Goal: Communication & Community: Answer question/provide support

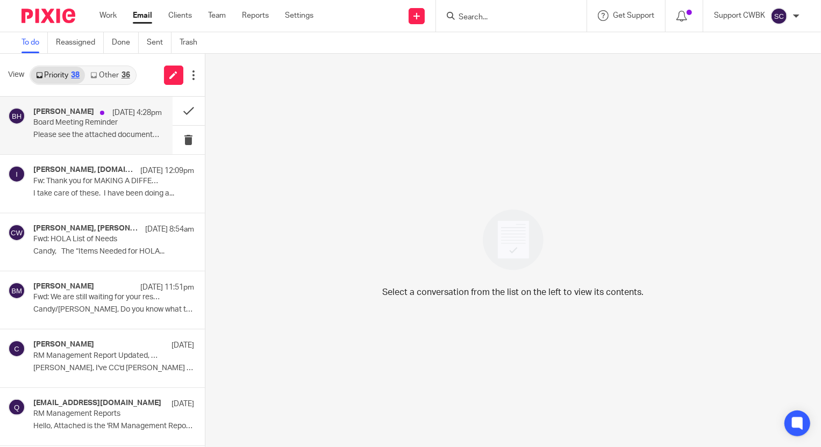
click at [74, 129] on div "Betsy Hurst Sep 22 4:28pm Board Meeting Reminder Please see the attached docume…" at bounding box center [97, 126] width 128 height 36
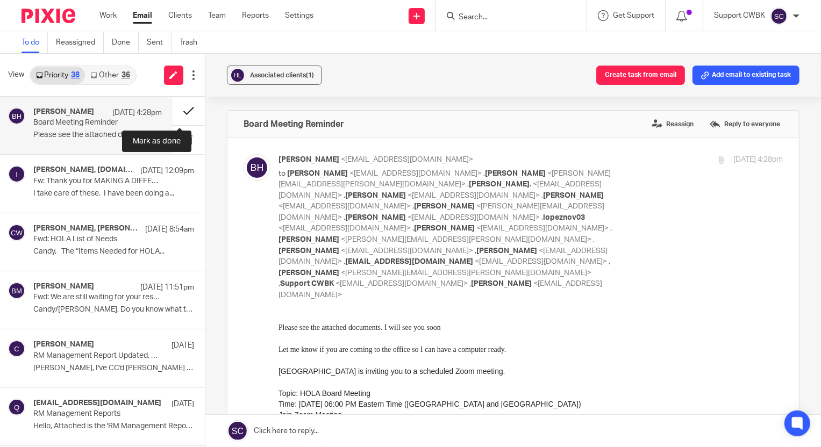
click at [177, 110] on button at bounding box center [189, 111] width 32 height 28
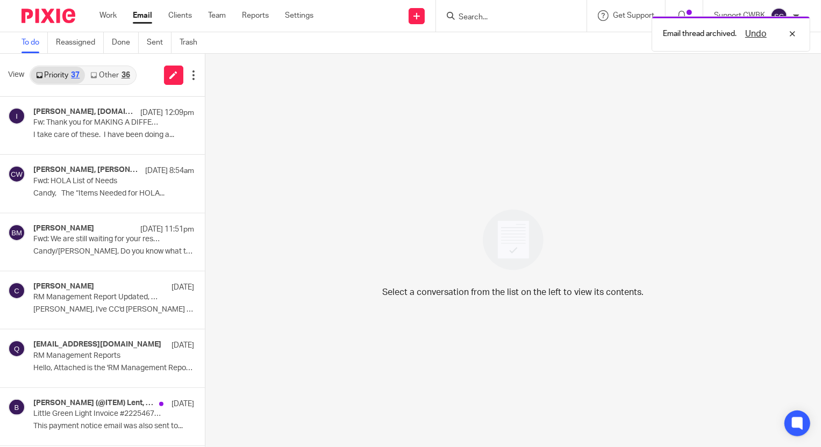
click at [108, 81] on link "Other 36" at bounding box center [110, 75] width 50 height 17
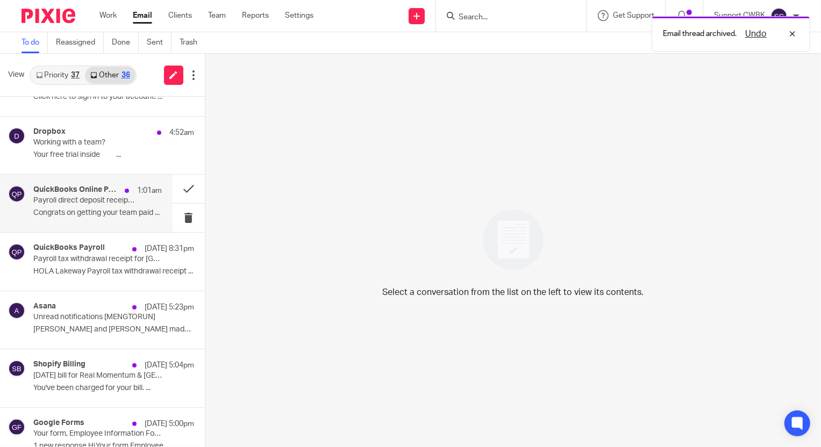
scroll to position [146, 0]
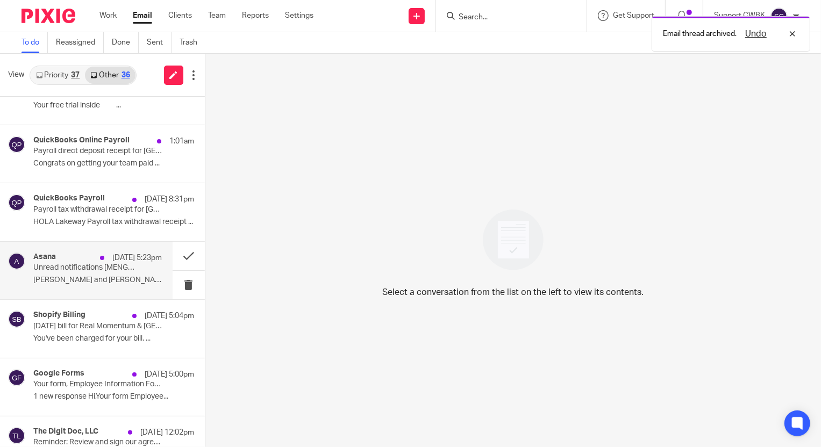
click at [62, 267] on p "Unread notifications [MENGTORUN]" at bounding box center [84, 267] width 103 height 9
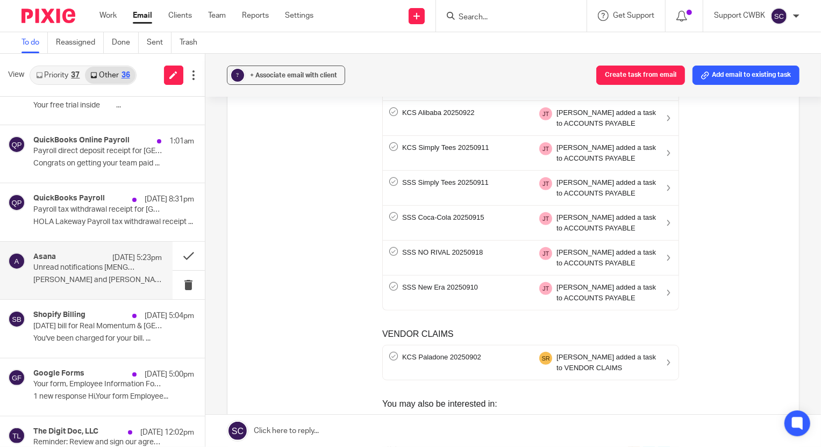
scroll to position [489, 0]
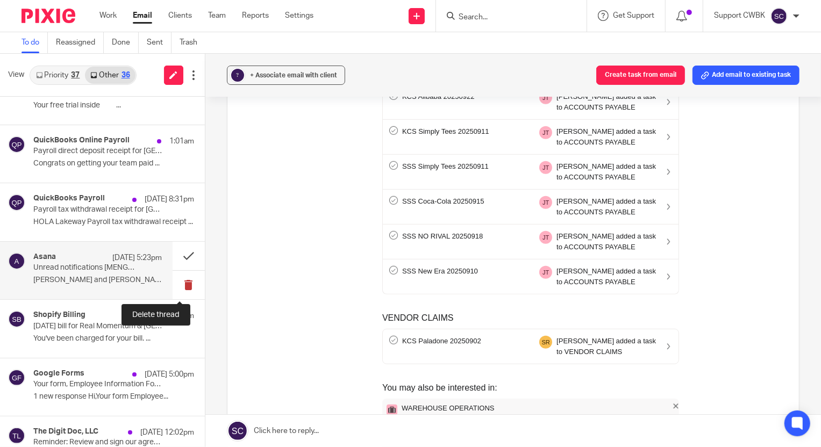
click at [179, 282] on button at bounding box center [189, 285] width 32 height 28
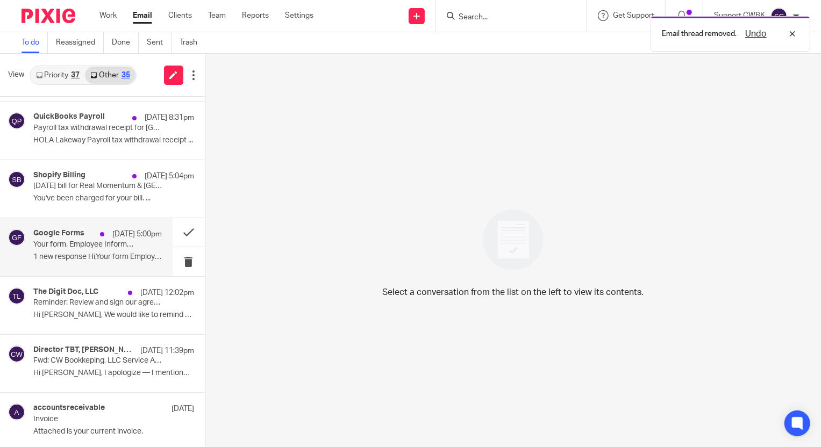
scroll to position [244, 0]
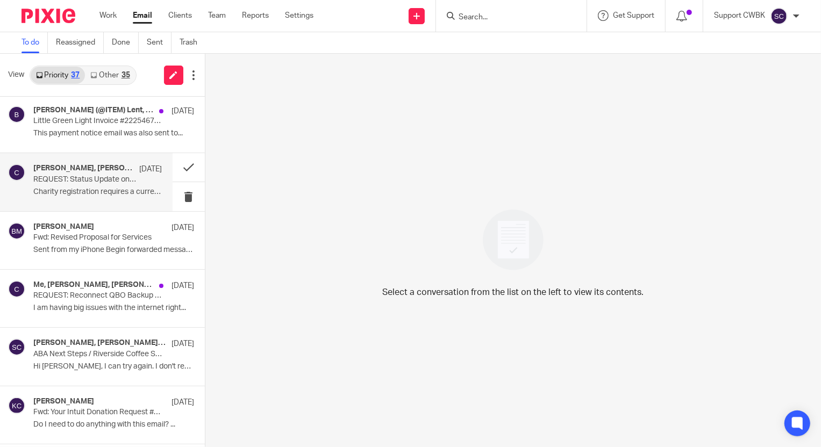
scroll to position [342, 0]
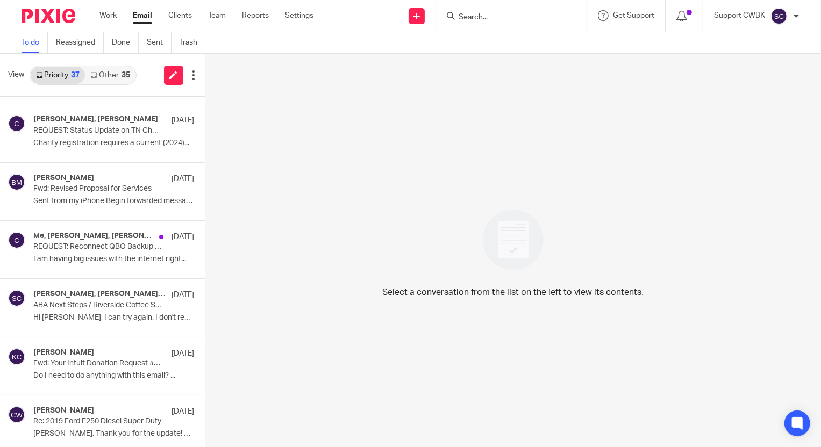
click at [99, 71] on link "Other 35" at bounding box center [110, 75] width 50 height 17
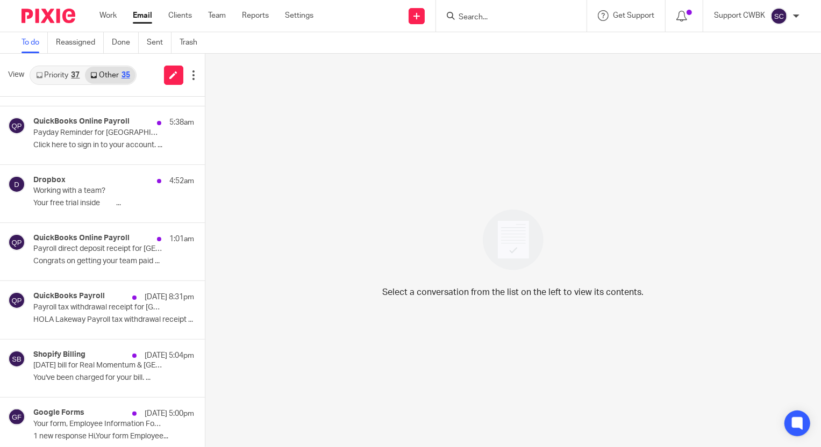
scroll to position [0, 0]
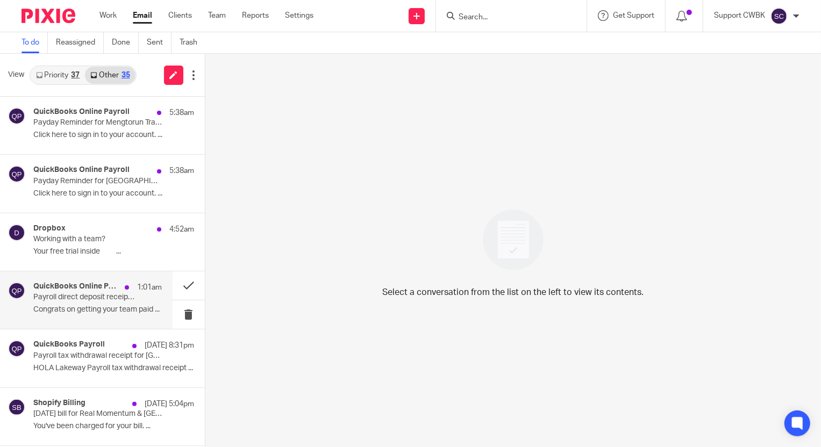
click at [71, 297] on p "Payroll direct deposit receipt for [GEOGRAPHIC_DATA]" at bounding box center [84, 297] width 103 height 9
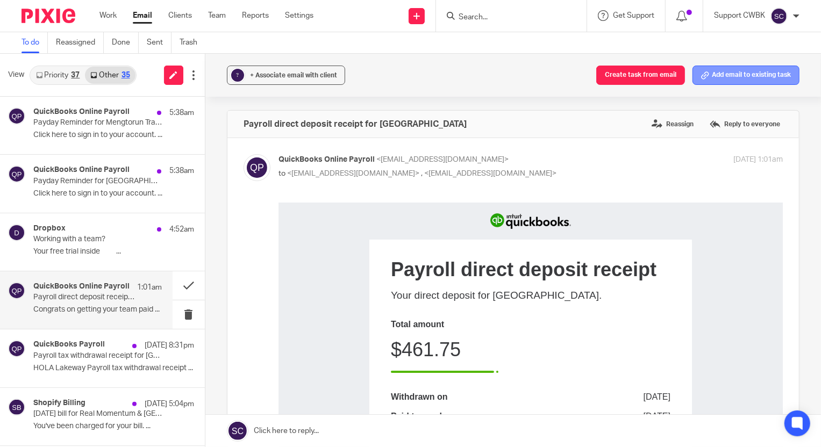
click at [730, 80] on button "Add email to existing task" at bounding box center [745, 75] width 107 height 19
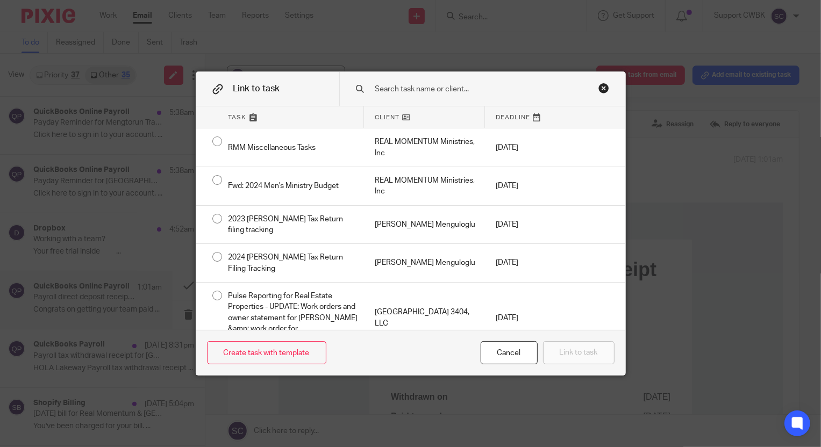
click at [400, 87] on input "text" at bounding box center [479, 89] width 211 height 12
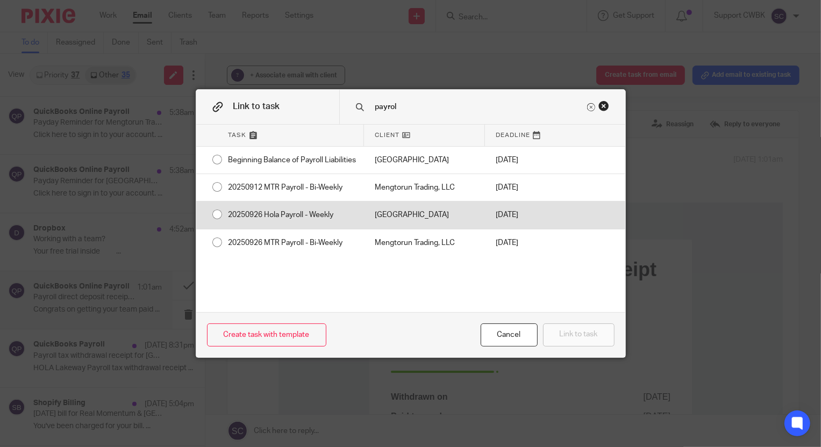
type input "payrol"
click at [387, 220] on div "[GEOGRAPHIC_DATA]" at bounding box center [424, 215] width 121 height 27
radio input "true"
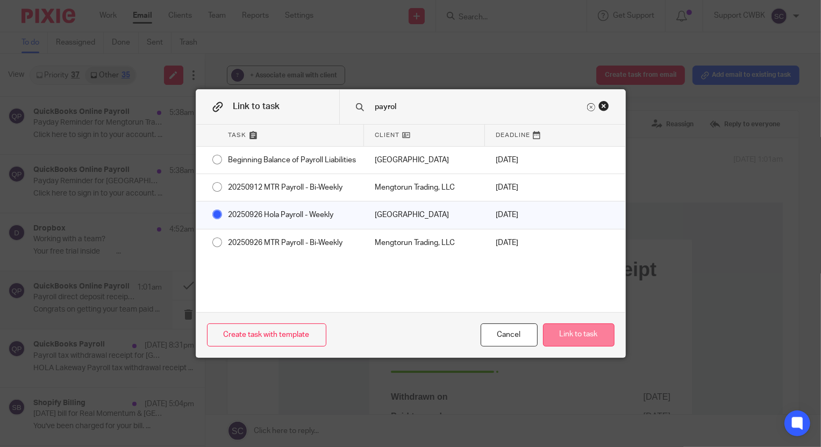
click at [553, 330] on button "Link to task" at bounding box center [578, 335] width 71 height 23
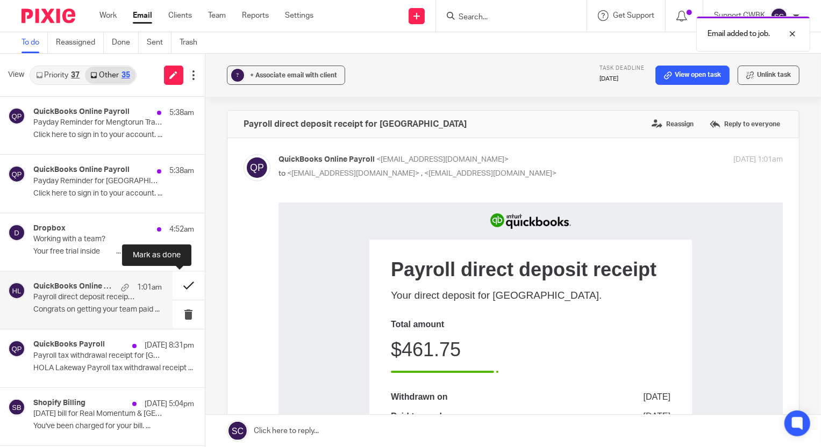
click at [178, 286] on button at bounding box center [189, 285] width 32 height 28
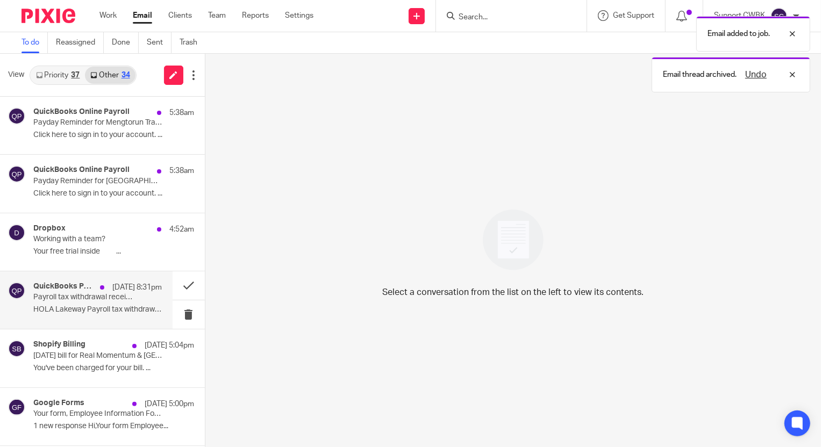
click at [61, 296] on p "Payroll tax withdrawal receipt for HOLA Lakeway" at bounding box center [84, 297] width 103 height 9
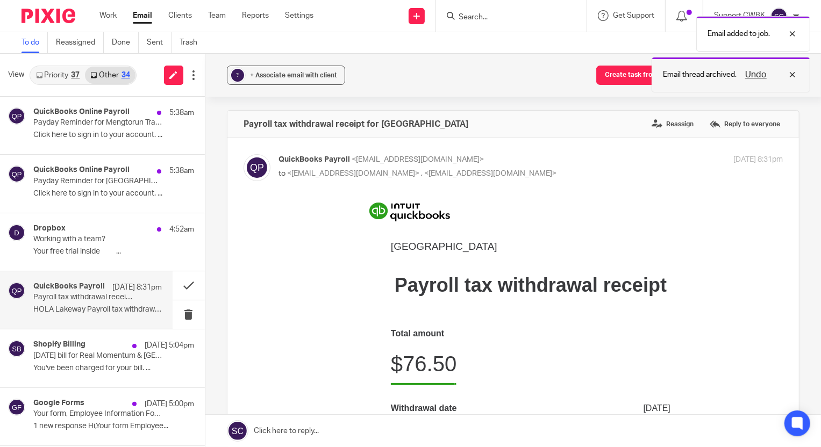
click at [792, 75] on div "Undo" at bounding box center [767, 74] width 62 height 13
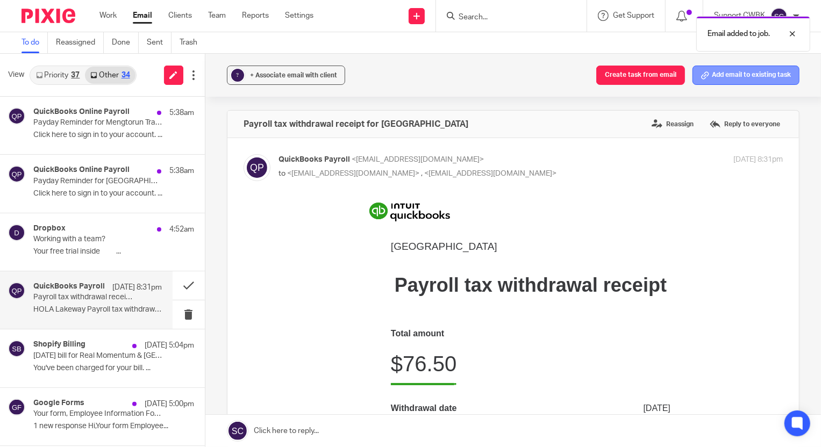
click at [737, 73] on button "Add email to existing task" at bounding box center [745, 75] width 107 height 19
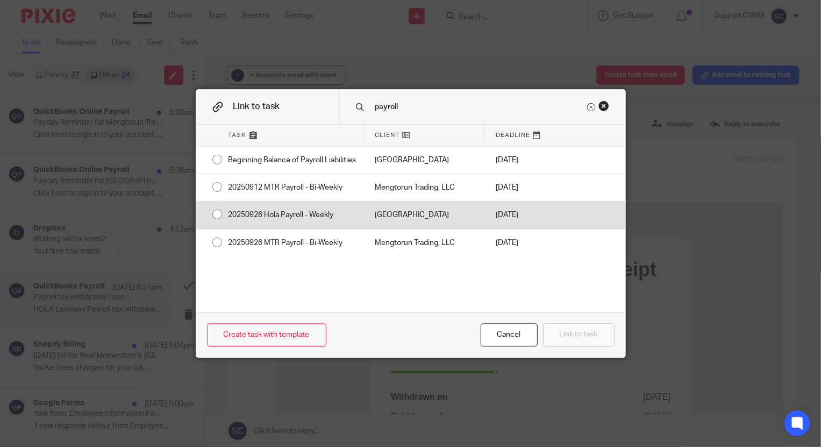
type input "payroll"
click at [312, 226] on div "20250926 Hola Payroll - Weekly" at bounding box center [291, 215] width 146 height 27
radio input "true"
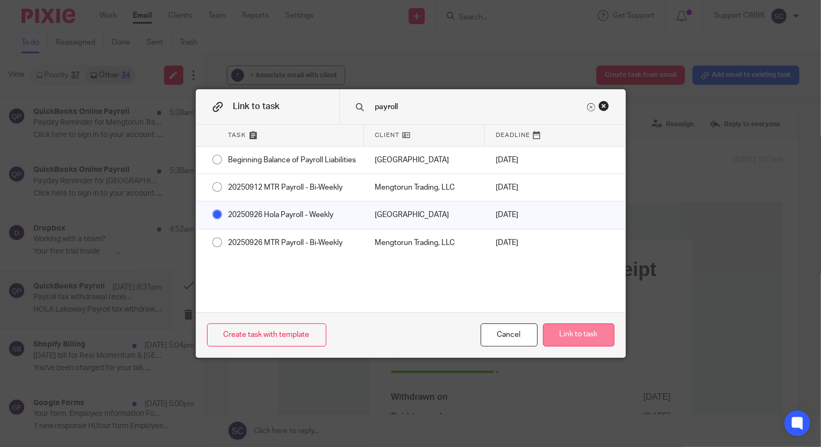
click at [576, 335] on button "Link to task" at bounding box center [578, 335] width 71 height 23
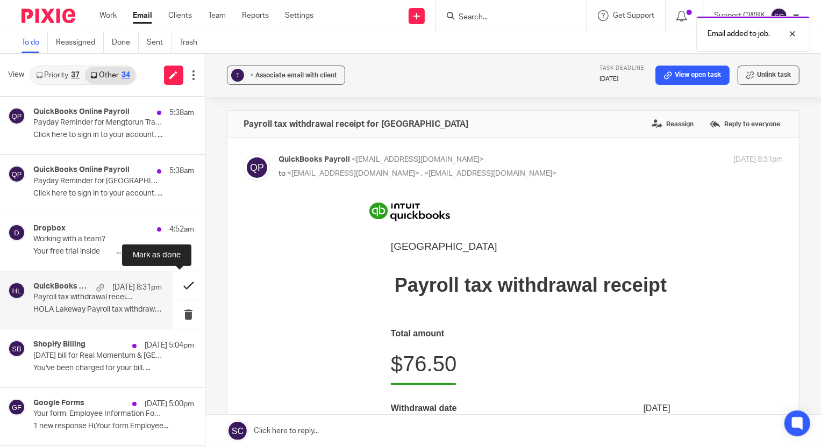
click at [175, 289] on button at bounding box center [189, 285] width 32 height 28
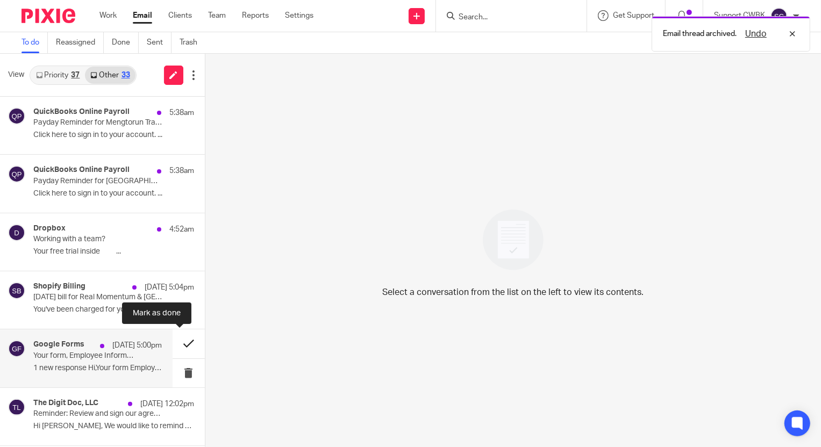
click at [178, 343] on button at bounding box center [189, 344] width 32 height 28
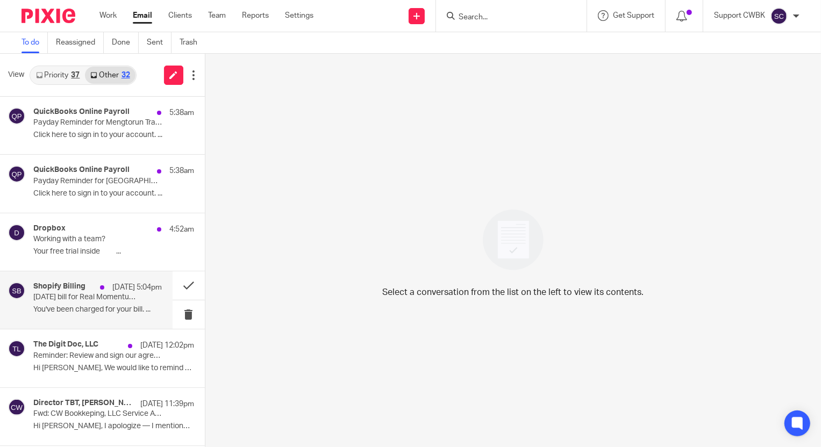
click at [57, 305] on p "You've been charged for your bill. ..." at bounding box center [97, 309] width 128 height 9
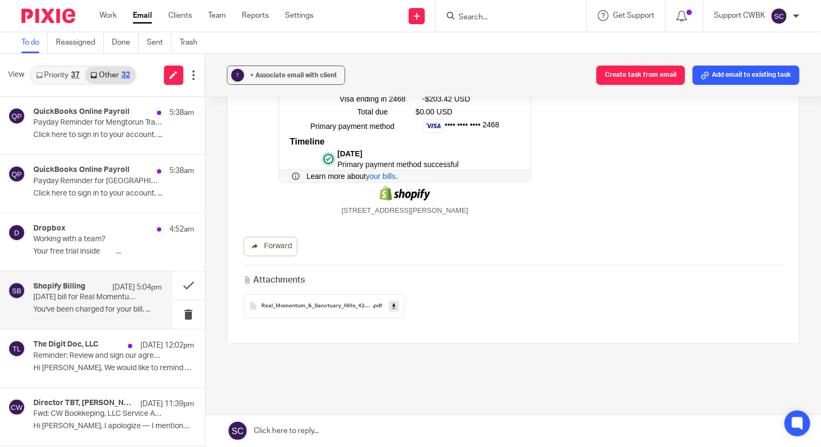
scroll to position [269, 0]
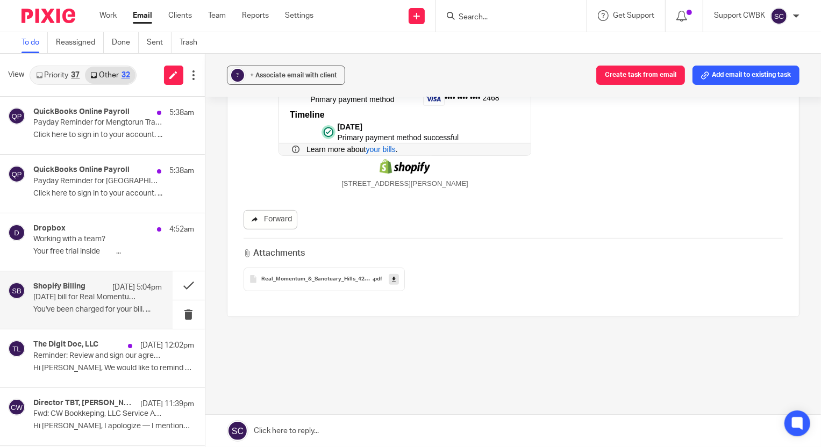
click at [274, 224] on link "Forward" at bounding box center [271, 219] width 54 height 19
click at [181, 285] on button at bounding box center [189, 285] width 32 height 28
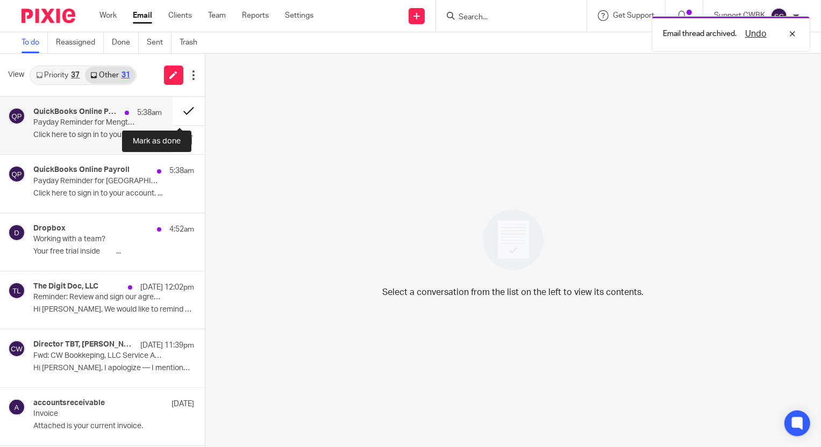
click at [180, 111] on button at bounding box center [189, 111] width 32 height 28
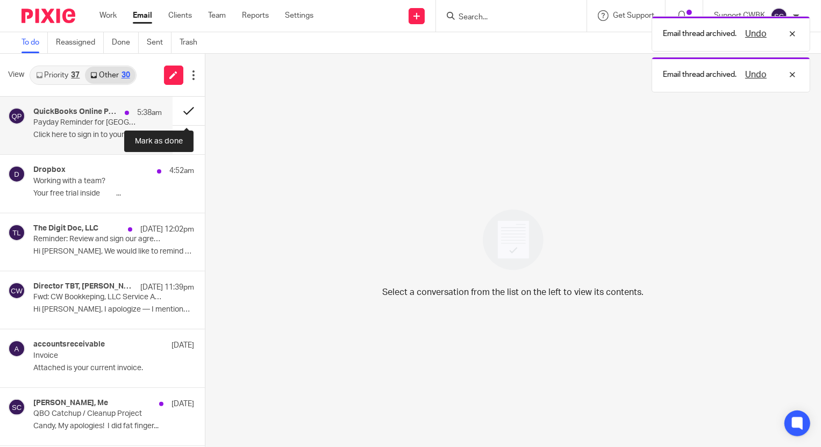
click at [182, 112] on button at bounding box center [189, 111] width 32 height 28
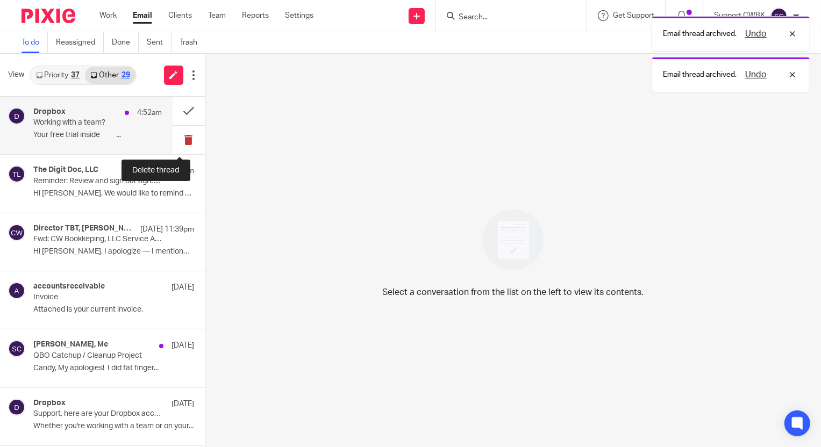
click at [178, 140] on button at bounding box center [189, 140] width 32 height 28
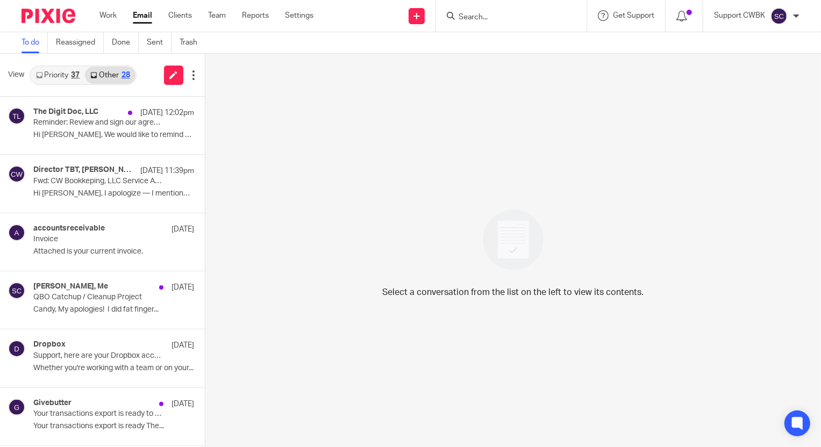
click at [48, 72] on link "Priority 37" at bounding box center [58, 75] width 54 height 17
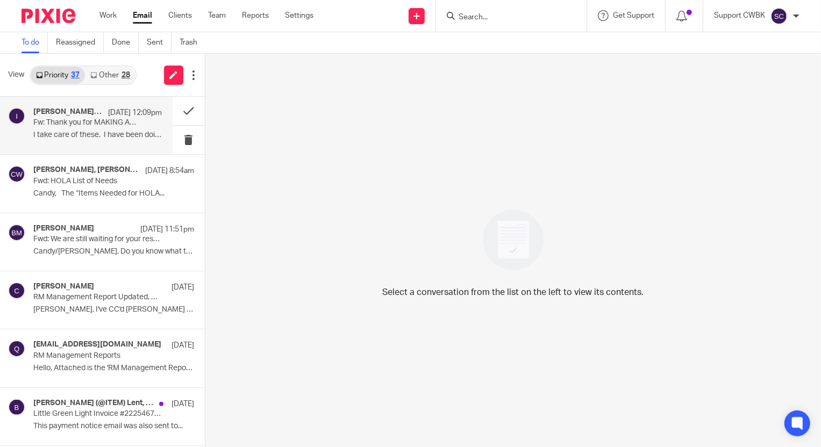
click at [74, 125] on p "Fw: Thank you for MAKING A DIFFERENCE!" at bounding box center [84, 122] width 103 height 9
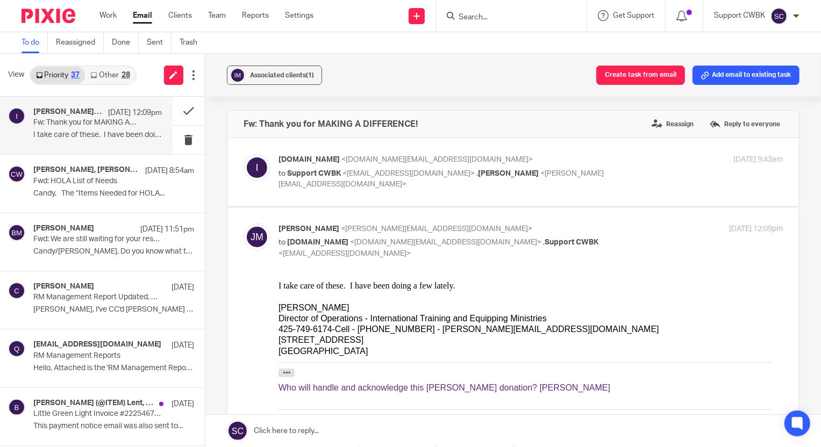
scroll to position [0, 0]
click at [294, 431] on link at bounding box center [513, 431] width 616 height 32
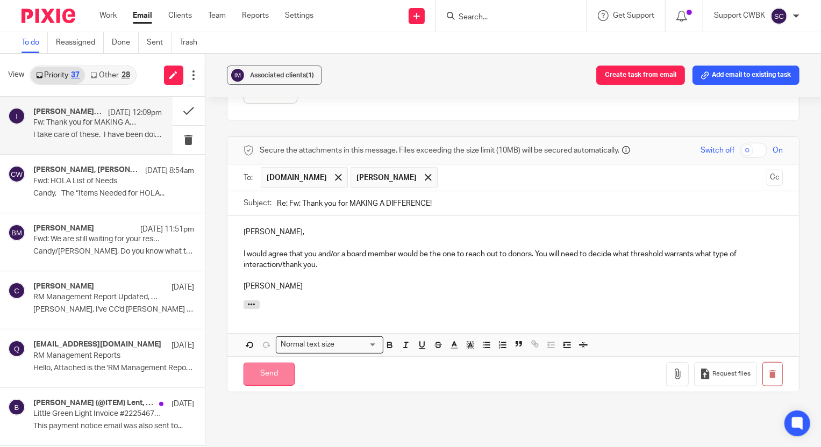
click at [264, 374] on input "Send" at bounding box center [269, 374] width 51 height 23
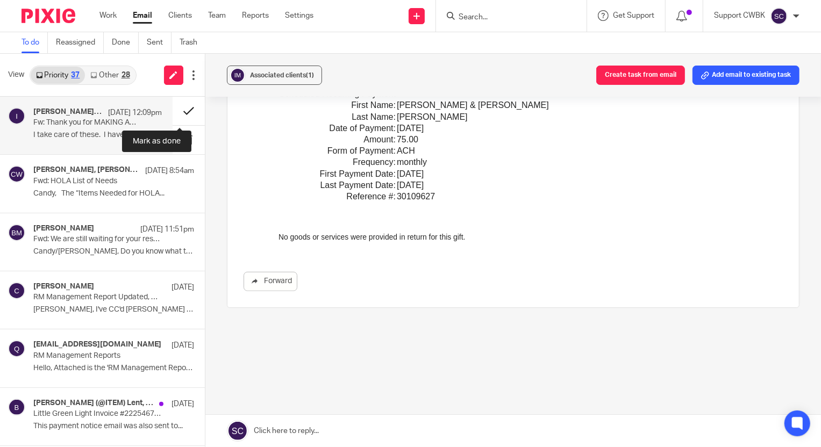
click at [182, 109] on button at bounding box center [189, 111] width 32 height 28
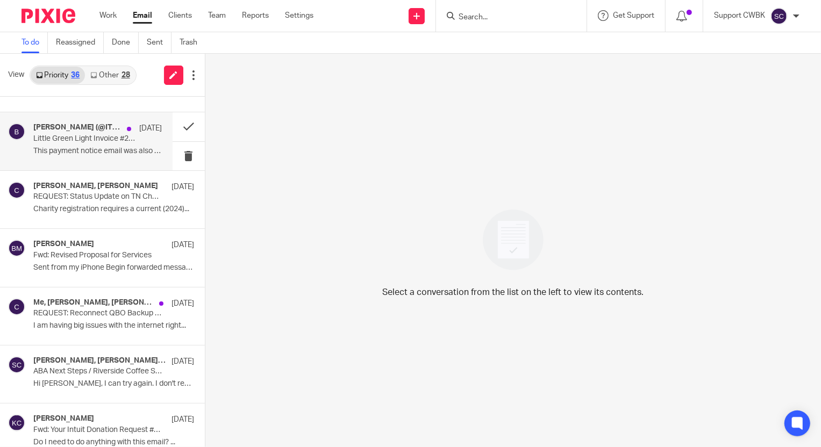
scroll to position [48, 0]
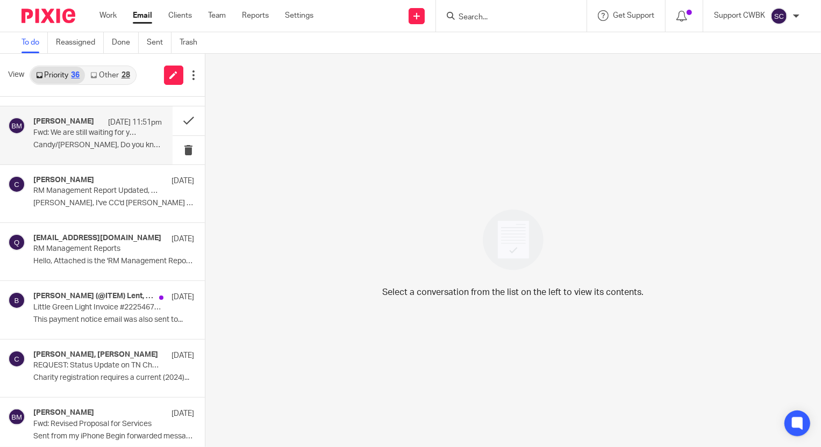
click at [64, 134] on p "Fwd: We are still waiting for your response on Case #: 15143306946" at bounding box center [84, 132] width 103 height 9
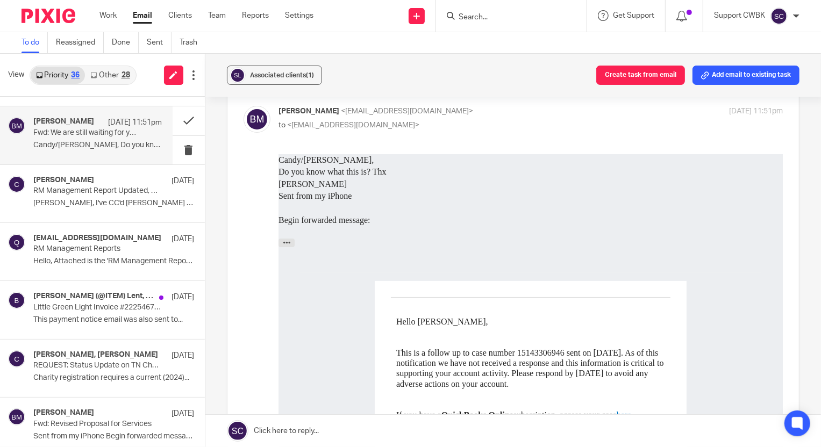
click at [283, 430] on link at bounding box center [513, 431] width 616 height 32
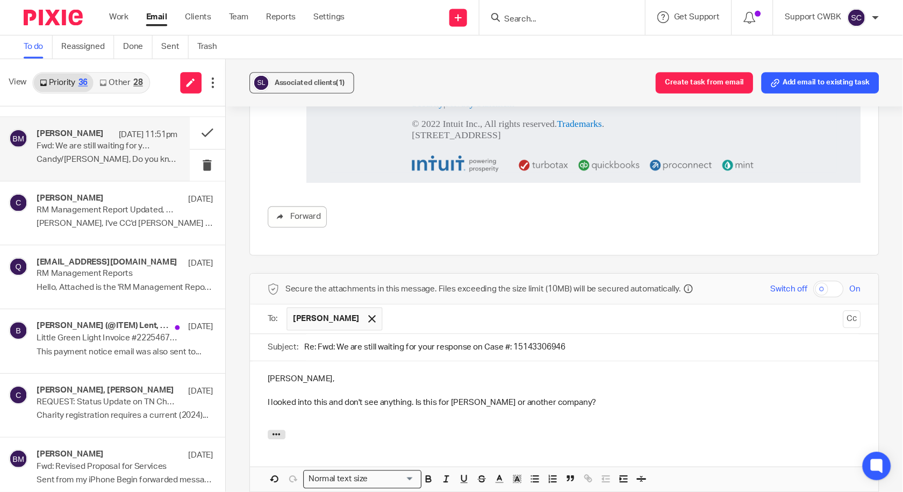
scroll to position [636, 0]
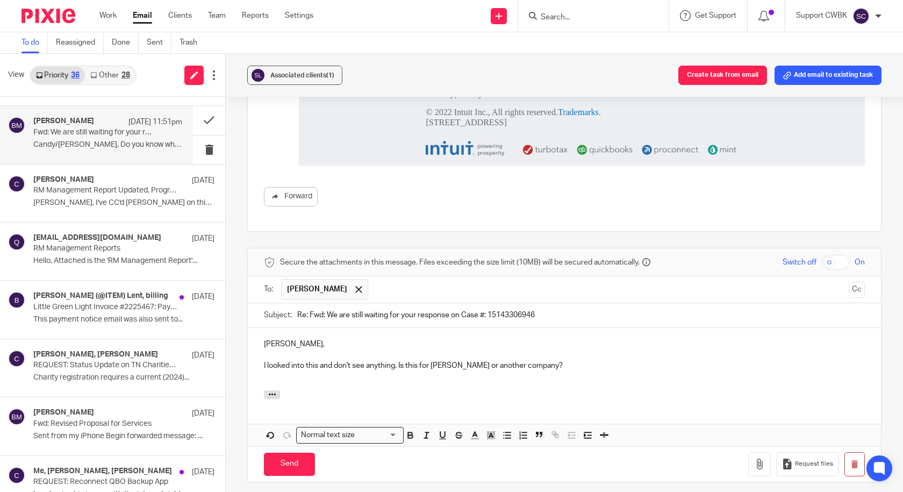
click at [560, 369] on p "I looked into this and don't see anything. Is this for Scheel or another compan…" at bounding box center [564, 371] width 601 height 22
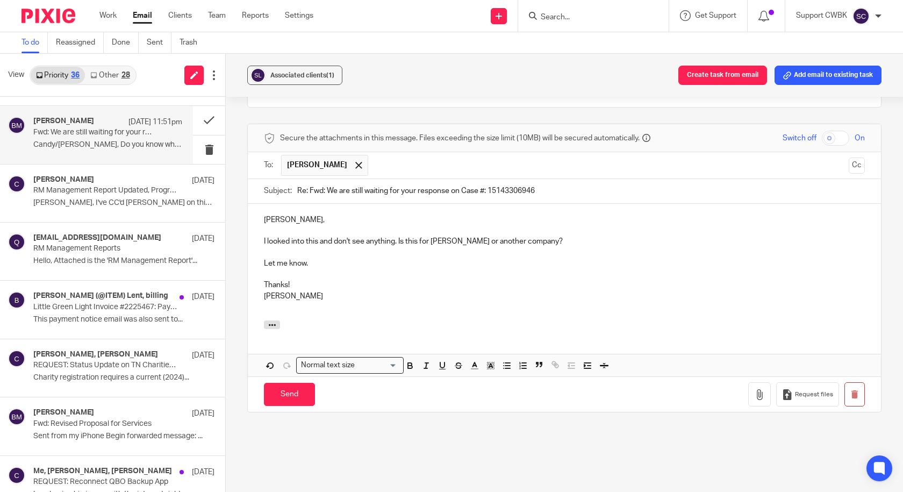
scroll to position [798, 0]
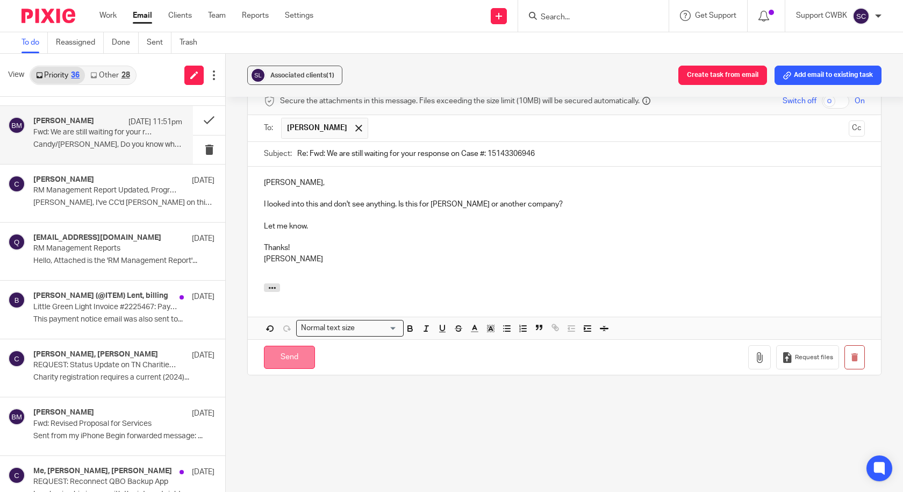
click at [293, 359] on input "Send" at bounding box center [289, 357] width 51 height 23
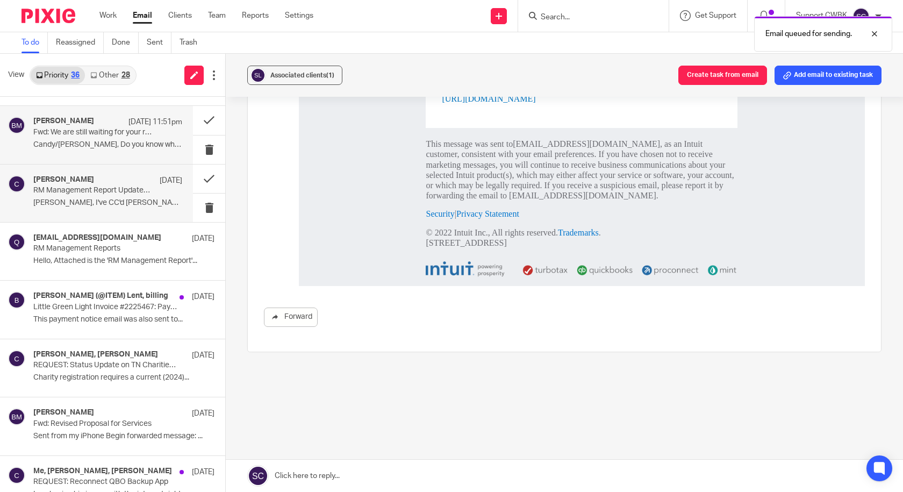
click at [89, 195] on p "RM Management Report Updated, Program Report, & Ask Keith Transaction List" at bounding box center [92, 190] width 119 height 9
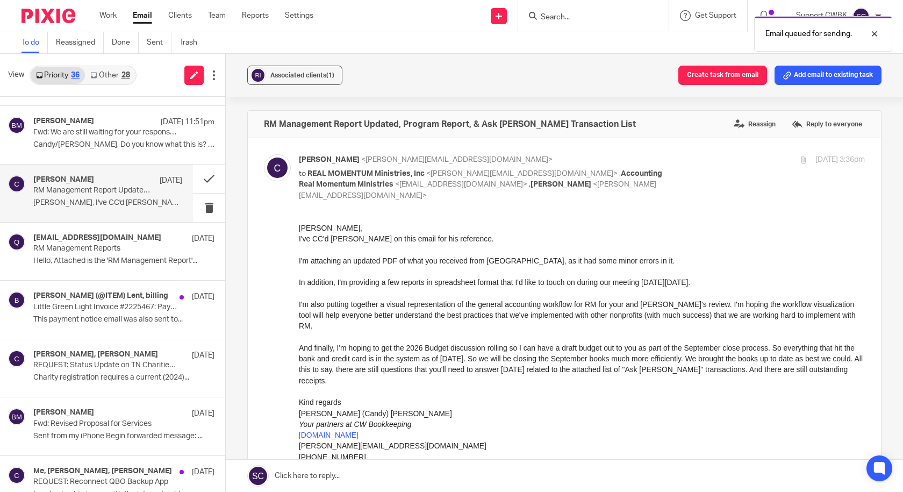
scroll to position [0, 0]
click at [201, 180] on button at bounding box center [209, 178] width 32 height 28
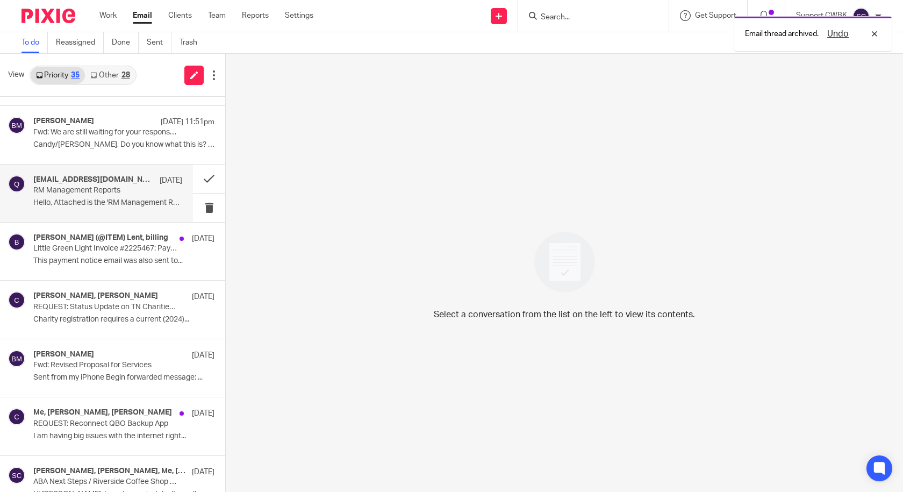
click at [59, 197] on div "quickbooks@notification.intuit.com Sep 19 RM Management Reports Hello, Attached…" at bounding box center [107, 193] width 149 height 36
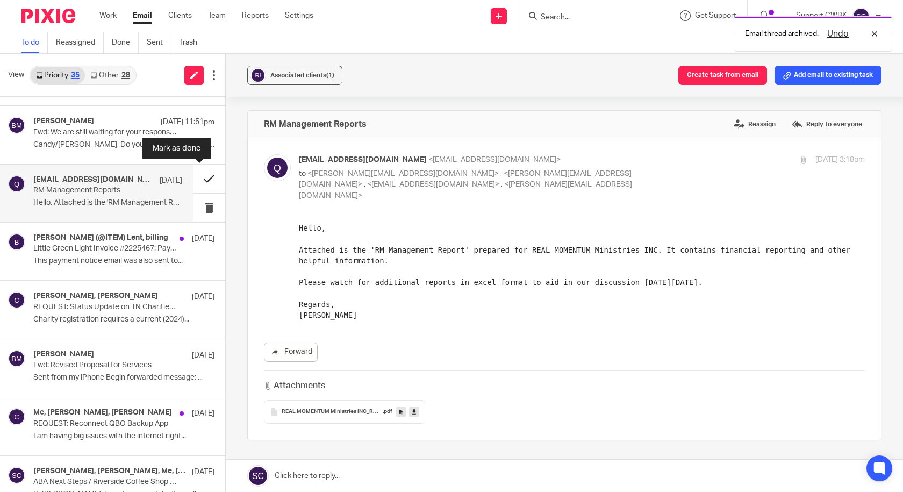
click at [197, 178] on button at bounding box center [209, 178] width 32 height 28
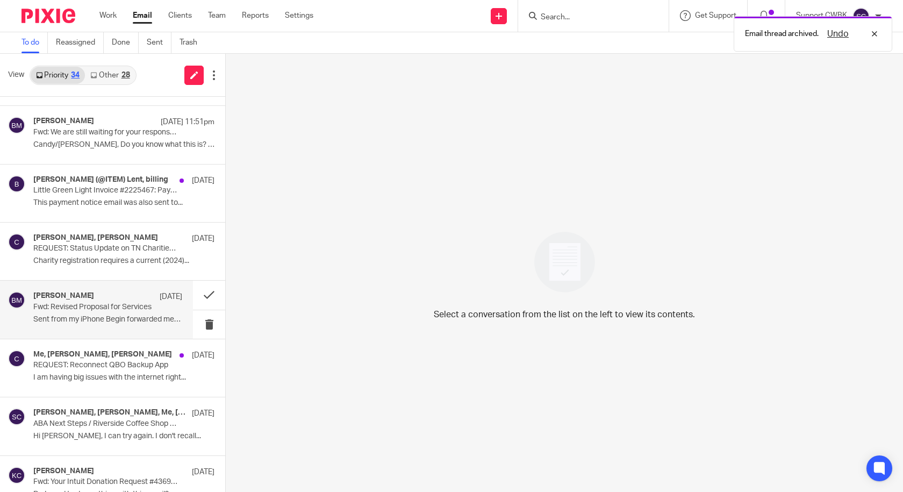
click at [65, 304] on p "Fwd: Revised Proposal for Services" at bounding box center [92, 307] width 119 height 9
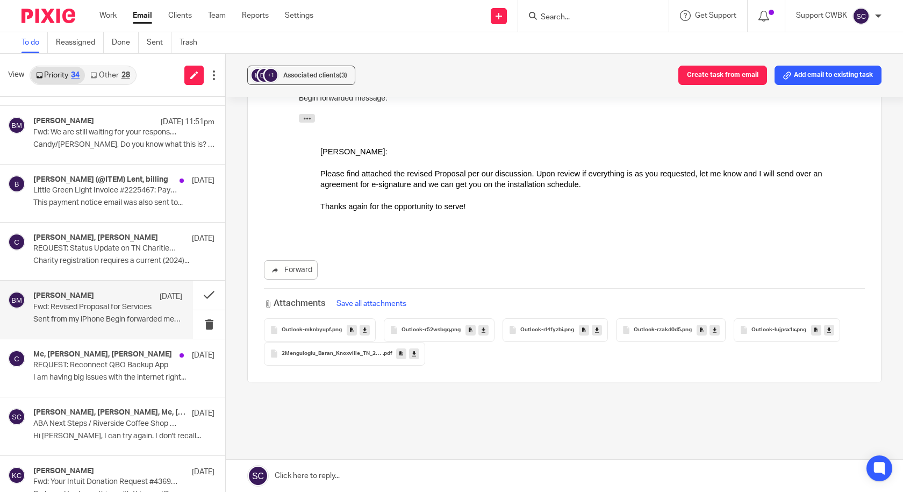
scroll to position [161, 0]
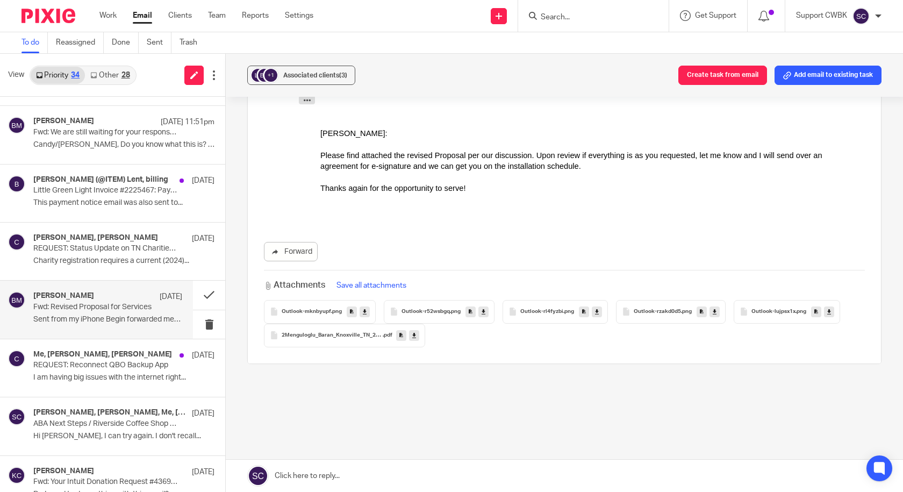
click at [332, 334] on span "2Menguloglu_Baran_Knoxville_TN_2025_9_18" at bounding box center [332, 335] width 101 height 6
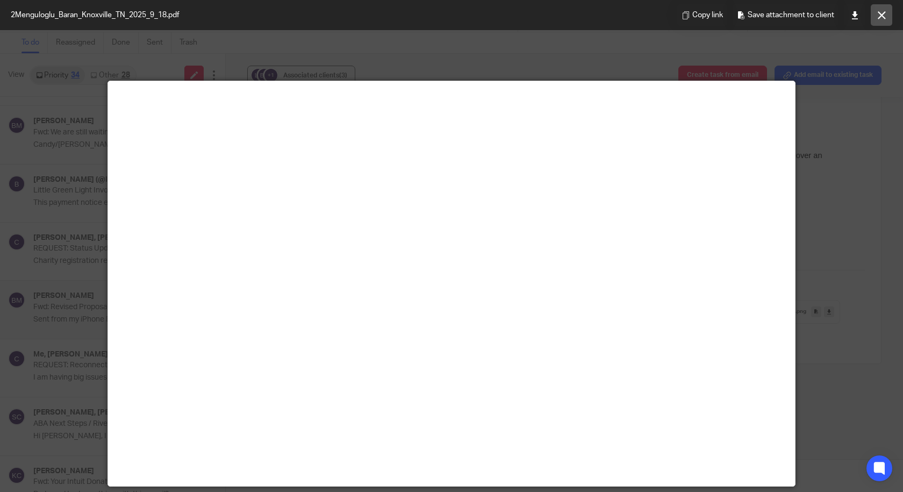
click at [820, 13] on icon at bounding box center [882, 15] width 8 height 8
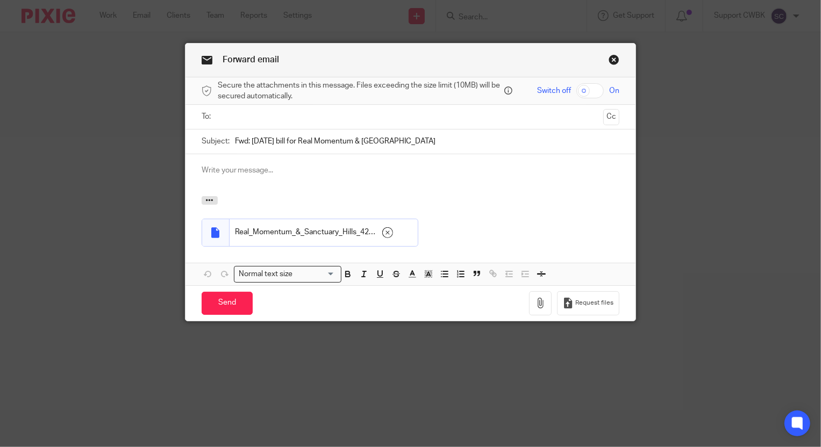
click at [233, 117] on input "text" at bounding box center [410, 117] width 378 height 12
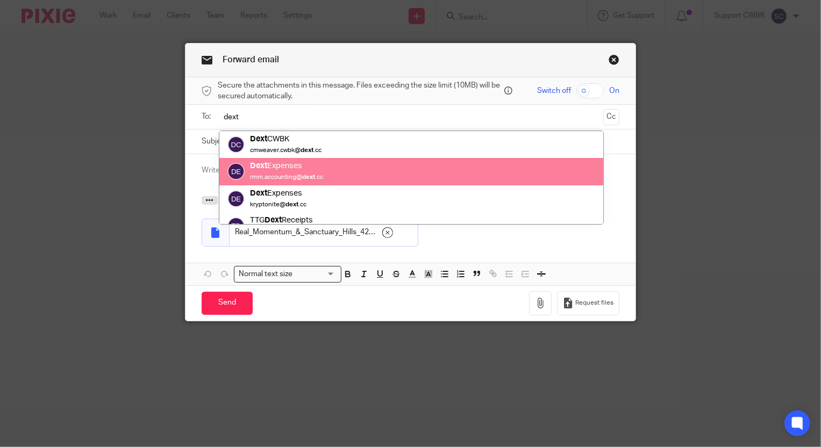
type input "dext"
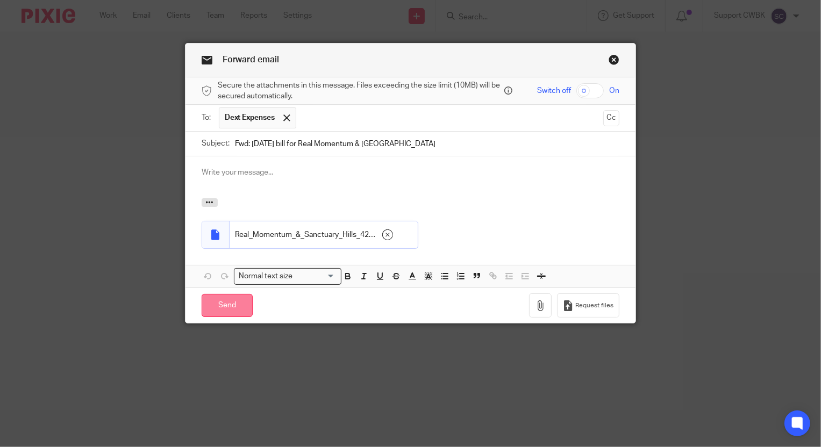
click at [217, 309] on input "Send" at bounding box center [227, 305] width 51 height 23
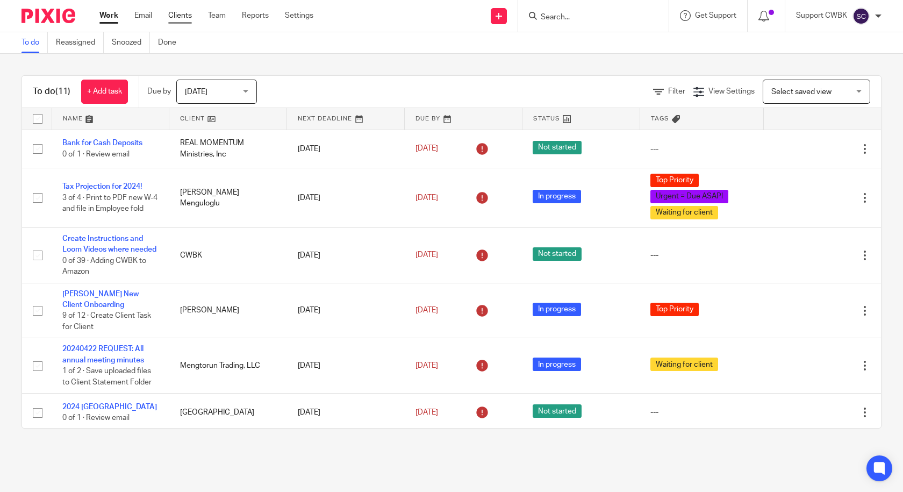
click at [177, 13] on link "Clients" at bounding box center [180, 15] width 24 height 11
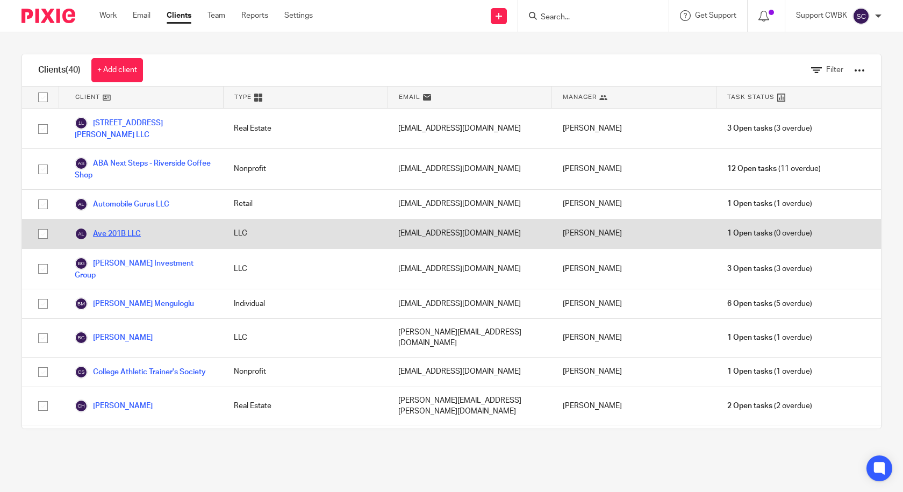
click at [123, 227] on link "Ave 201B LLC" at bounding box center [108, 233] width 66 height 13
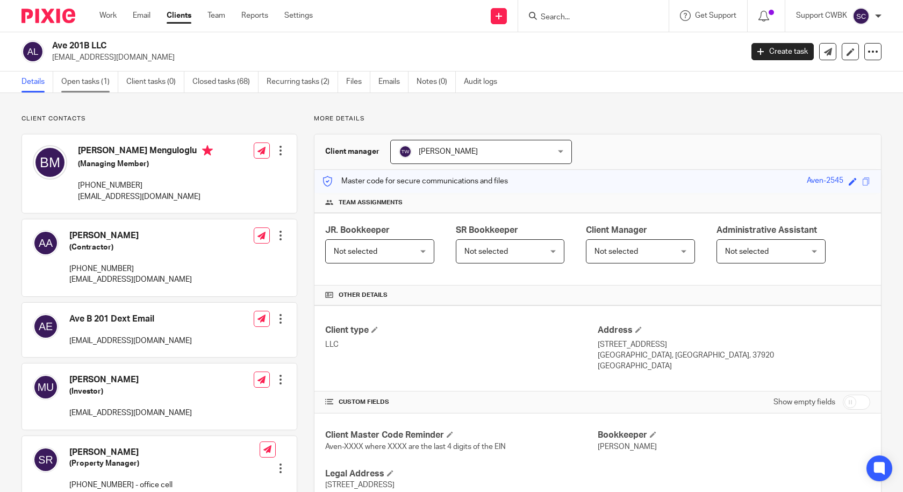
click at [85, 82] on link "Open tasks (1)" at bounding box center [89, 81] width 57 height 21
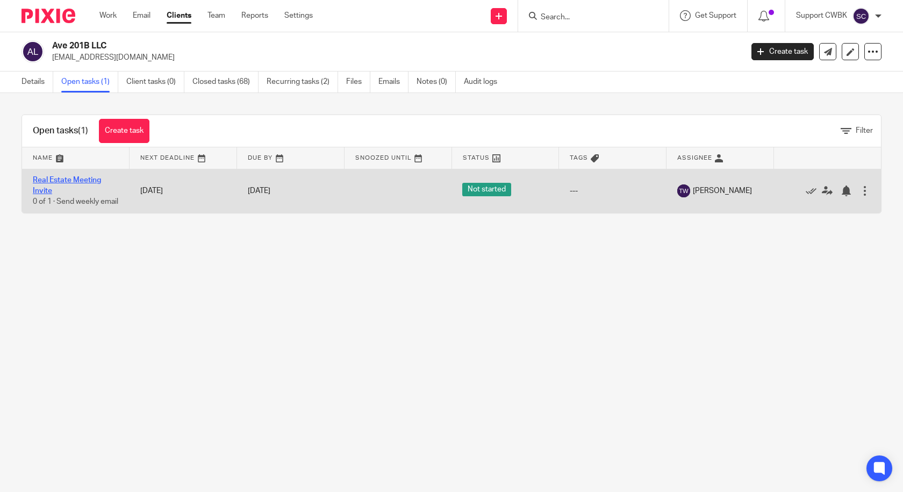
click at [60, 177] on link "Real Estate Meeting Invite" at bounding box center [67, 185] width 68 height 18
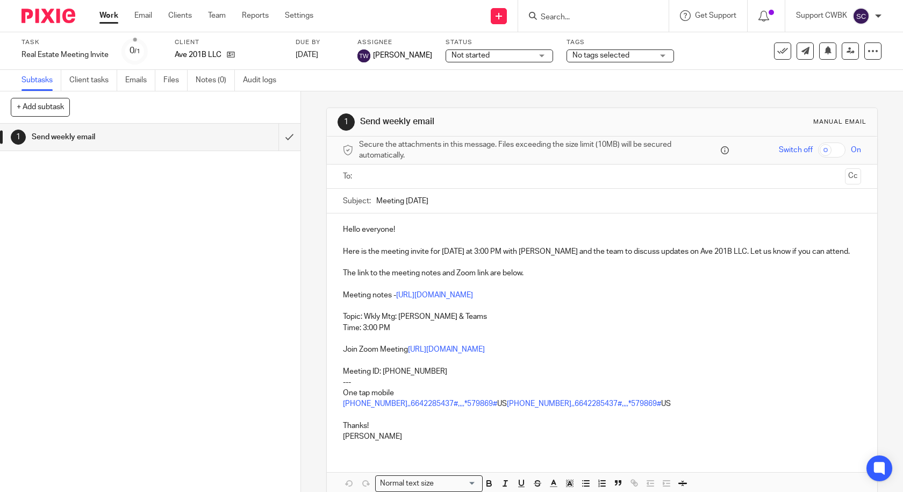
click at [386, 180] on input "text" at bounding box center [602, 176] width 478 height 12
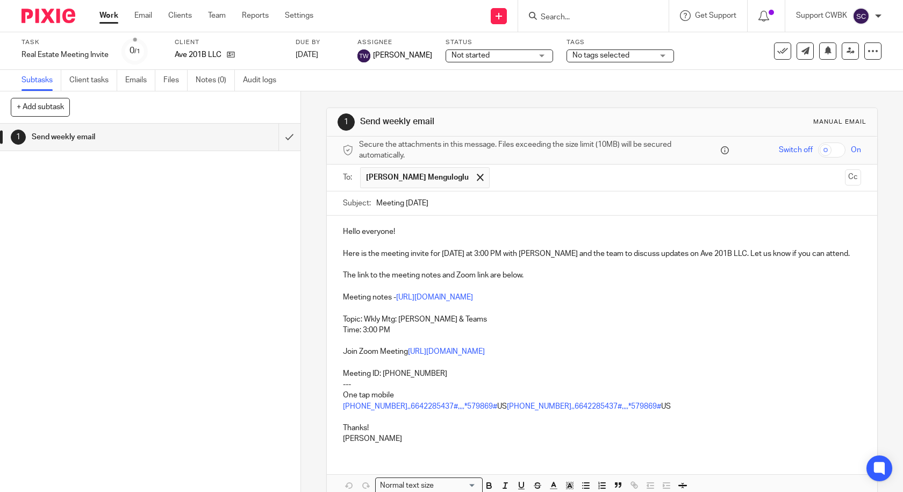
click at [495, 176] on input "text" at bounding box center [668, 177] width 346 height 21
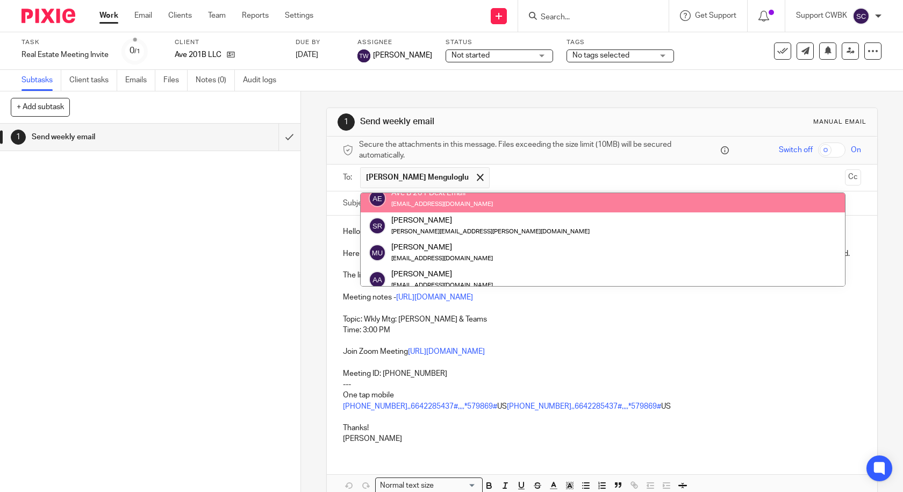
scroll to position [54, 0]
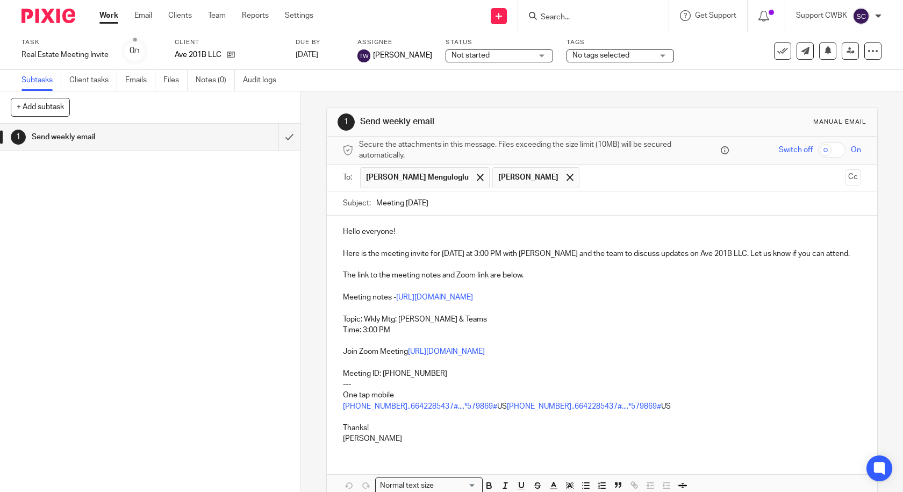
click at [585, 173] on input "text" at bounding box center [713, 177] width 256 height 21
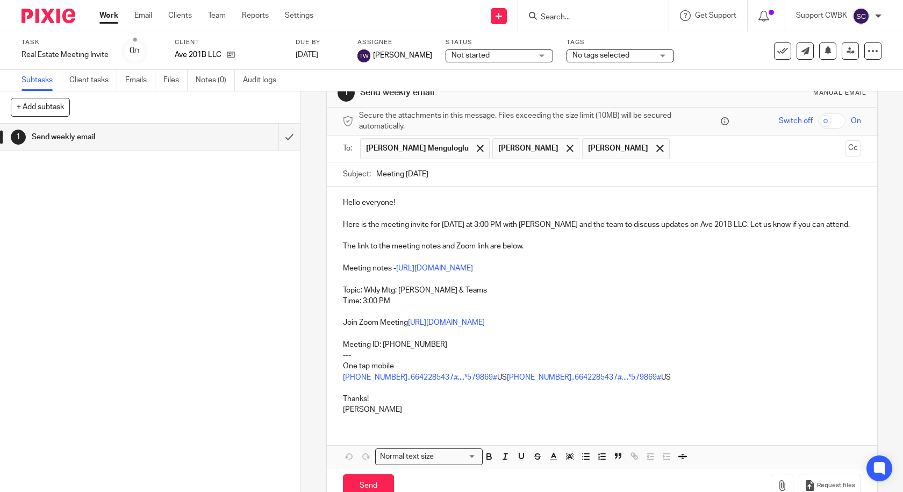
scroll to position [57, 0]
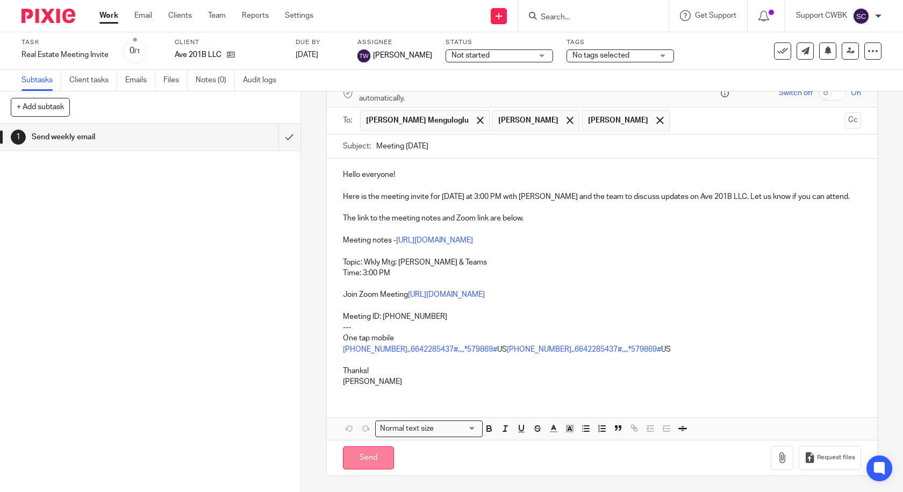
click at [358, 456] on input "Send" at bounding box center [368, 457] width 51 height 23
type input "Sent"
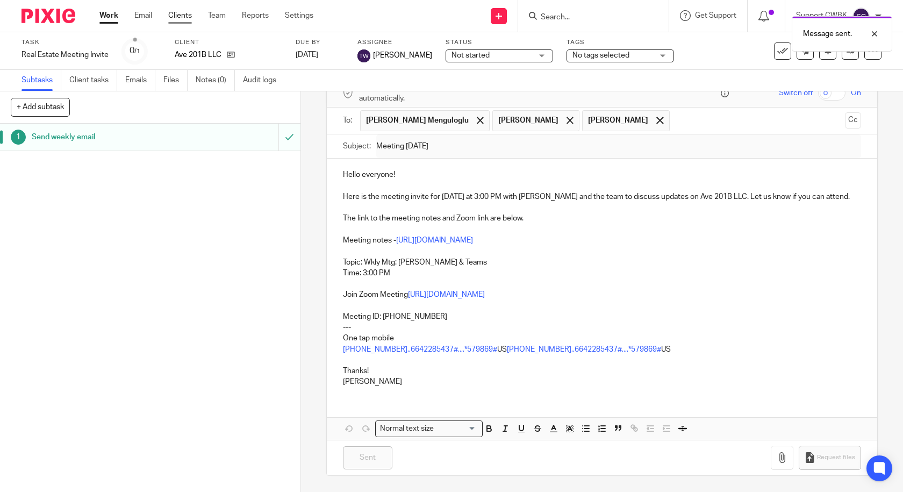
click at [171, 16] on link "Clients" at bounding box center [180, 15] width 24 height 11
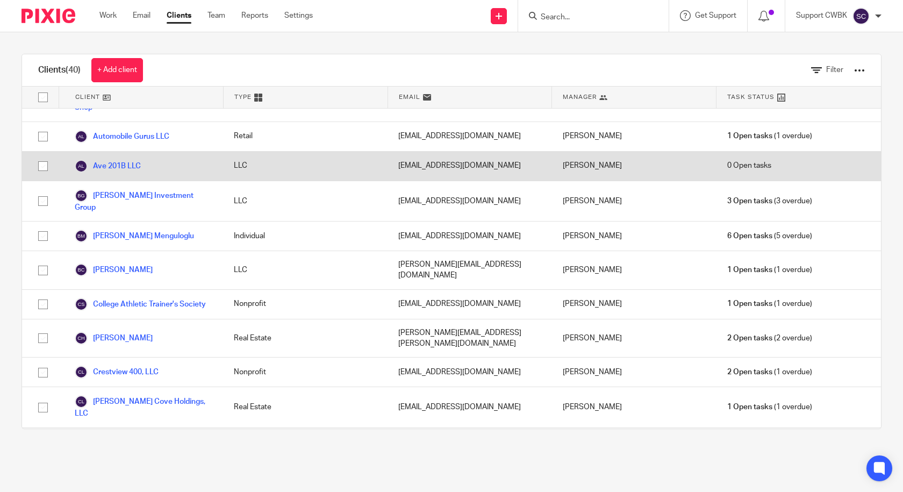
scroll to position [108, 0]
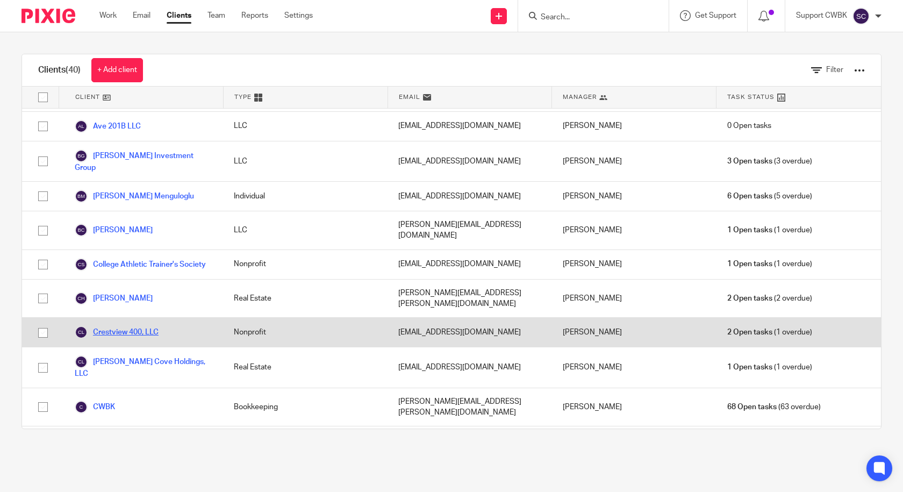
click at [140, 326] on link "Crestview 400, LLC" at bounding box center [117, 332] width 84 height 13
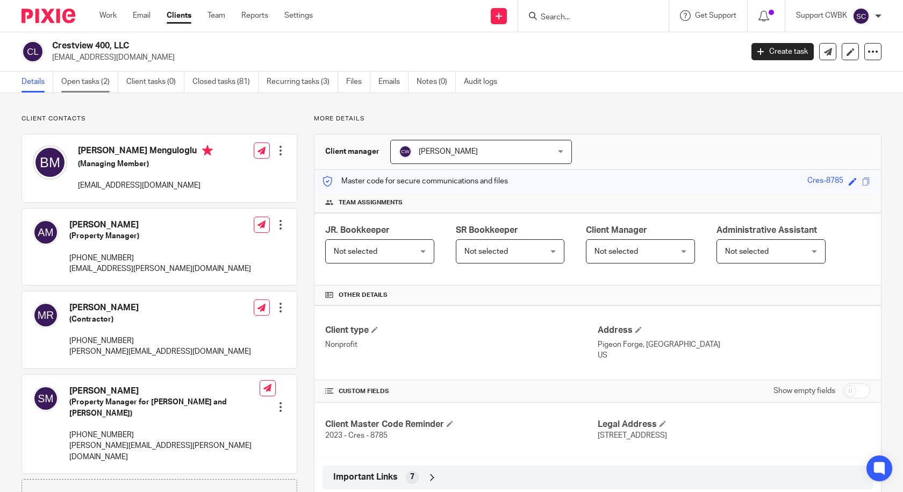
click at [82, 84] on link "Open tasks (2)" at bounding box center [89, 81] width 57 height 21
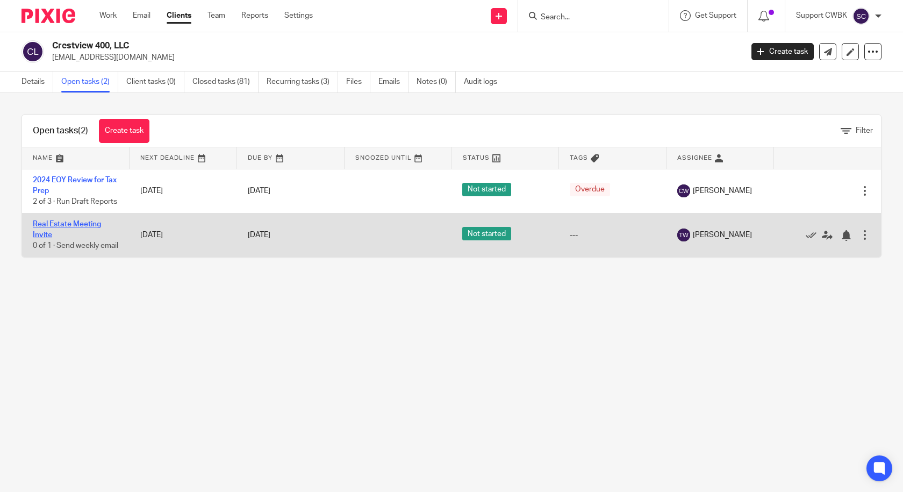
click at [63, 234] on link "Real Estate Meeting Invite" at bounding box center [67, 229] width 68 height 18
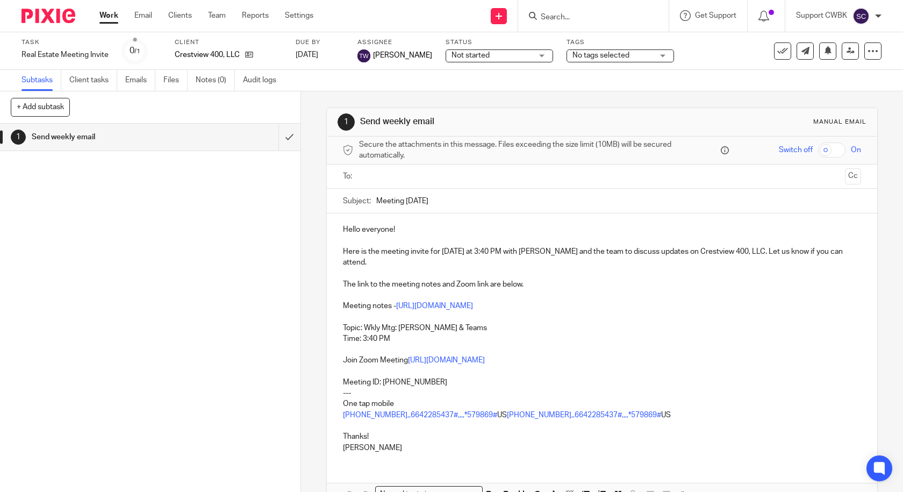
click at [475, 252] on p "Here is the meeting invite for [DATE] at 3:40 PM with [PERSON_NAME] and the tea…" at bounding box center [602, 257] width 519 height 22
click at [368, 333] on p "Time: 3:40 PM" at bounding box center [602, 338] width 519 height 11
click at [392, 178] on input "text" at bounding box center [602, 176] width 478 height 12
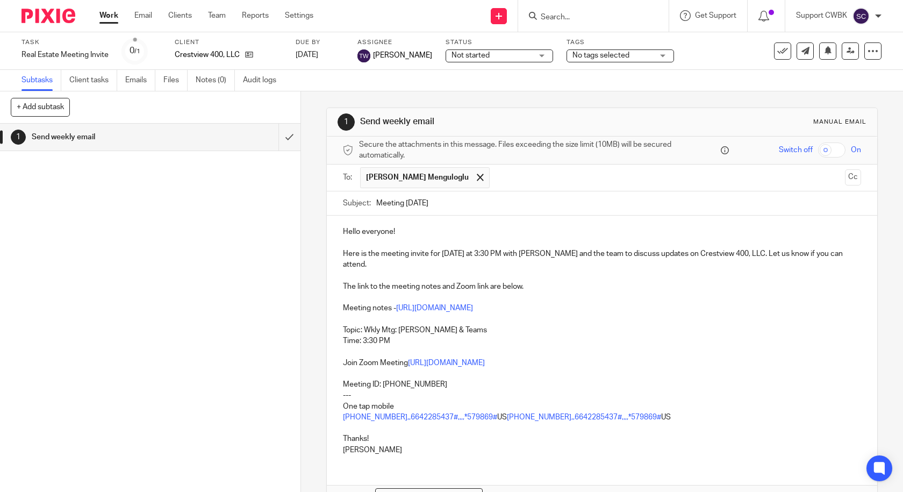
drag, startPoint x: 427, startPoint y: 219, endPoint x: 447, endPoint y: 201, distance: 26.7
click at [495, 176] on input "text" at bounding box center [668, 177] width 346 height 21
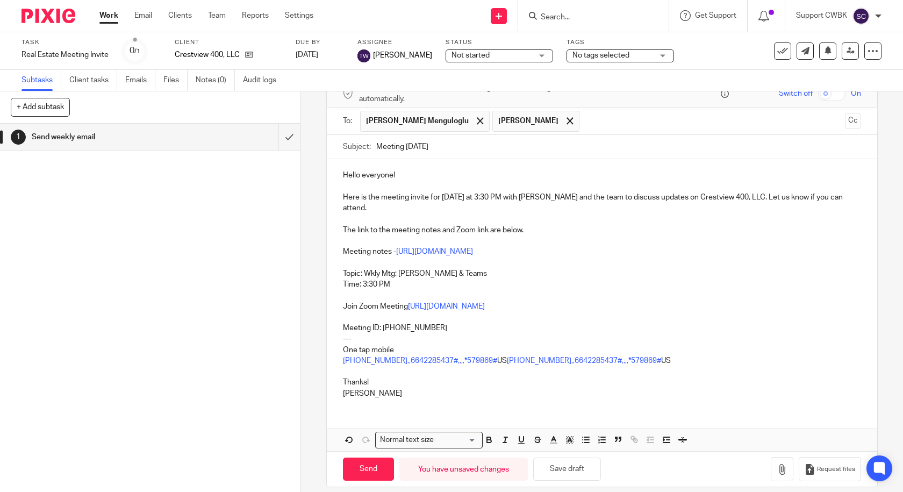
scroll to position [57, 0]
click at [366, 461] on input "Send" at bounding box center [368, 468] width 51 height 23
type input "Sent"
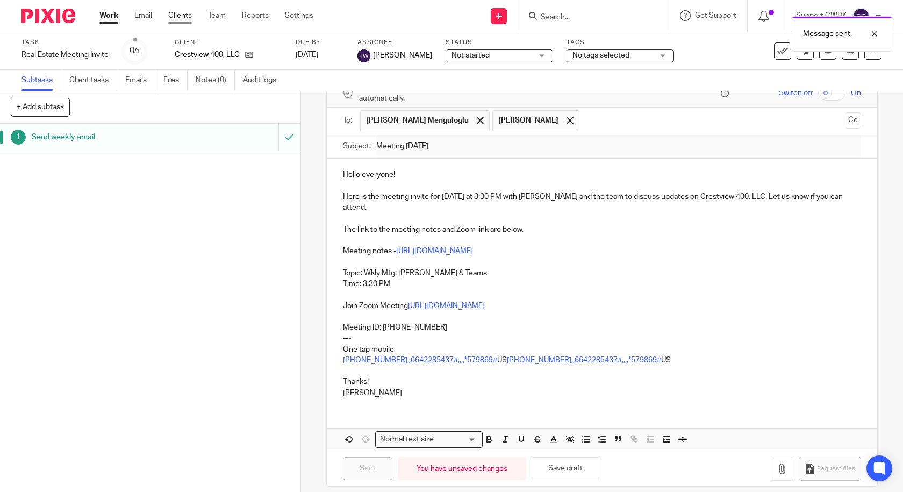
click at [181, 12] on link "Clients" at bounding box center [180, 15] width 24 height 11
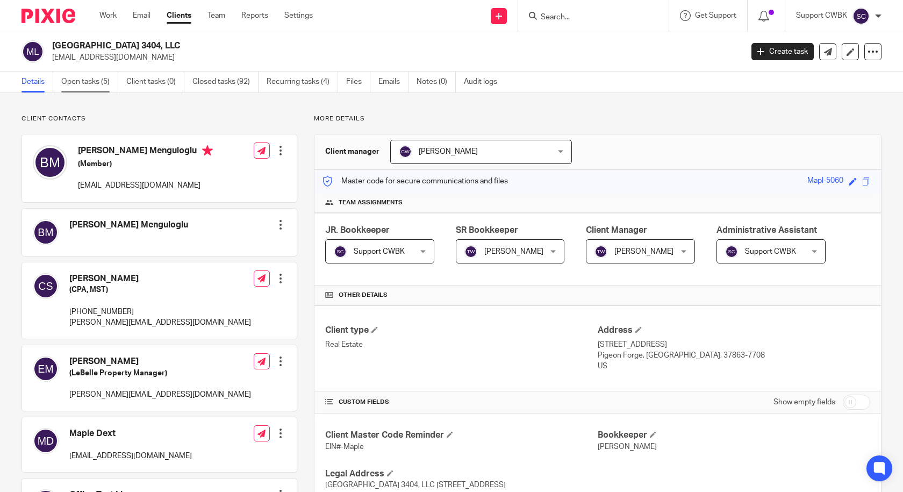
click at [94, 80] on link "Open tasks (5)" at bounding box center [89, 81] width 57 height 21
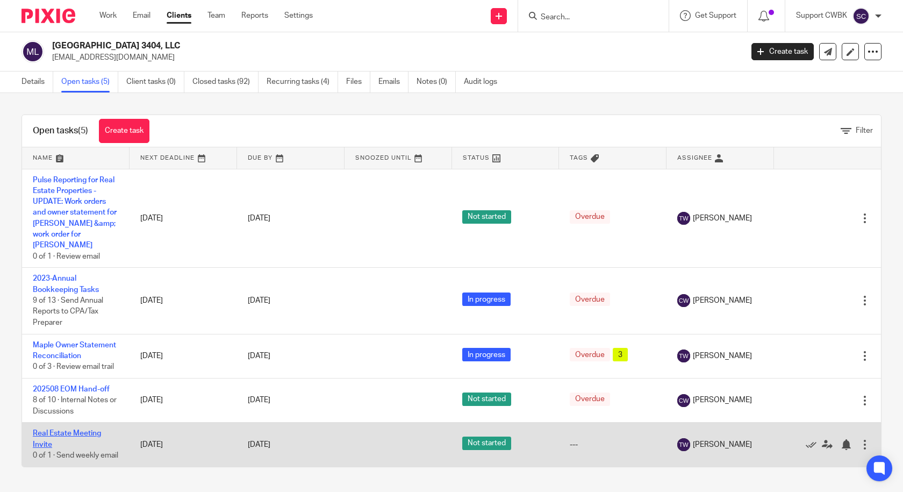
click at [66, 430] on link "Real Estate Meeting Invite" at bounding box center [67, 439] width 68 height 18
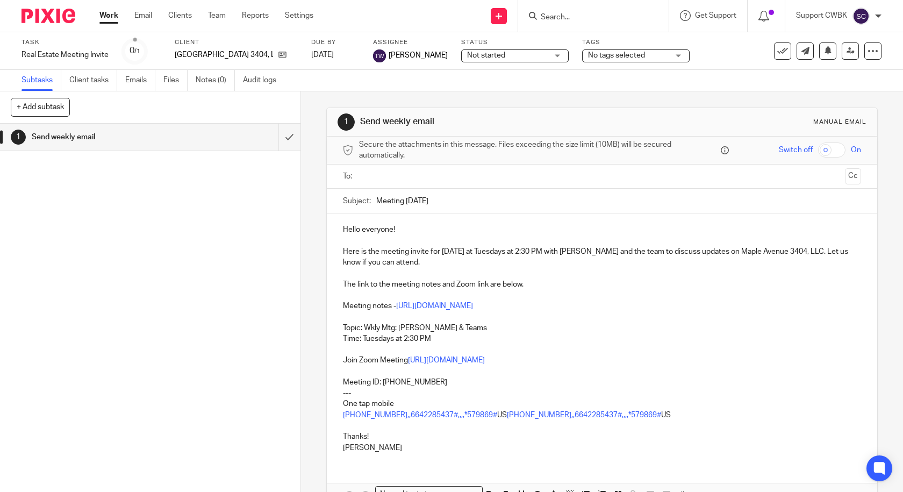
click at [388, 176] on input "text" at bounding box center [602, 176] width 478 height 12
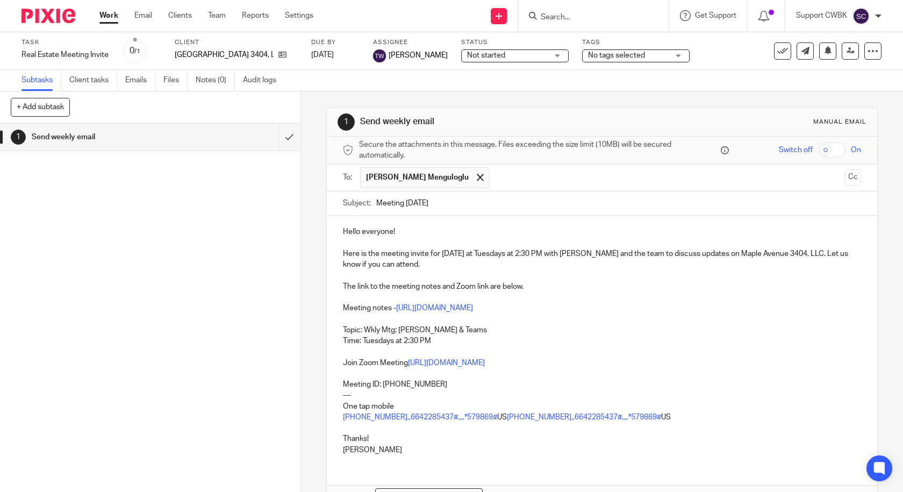
click at [495, 175] on input "text" at bounding box center [668, 177] width 346 height 21
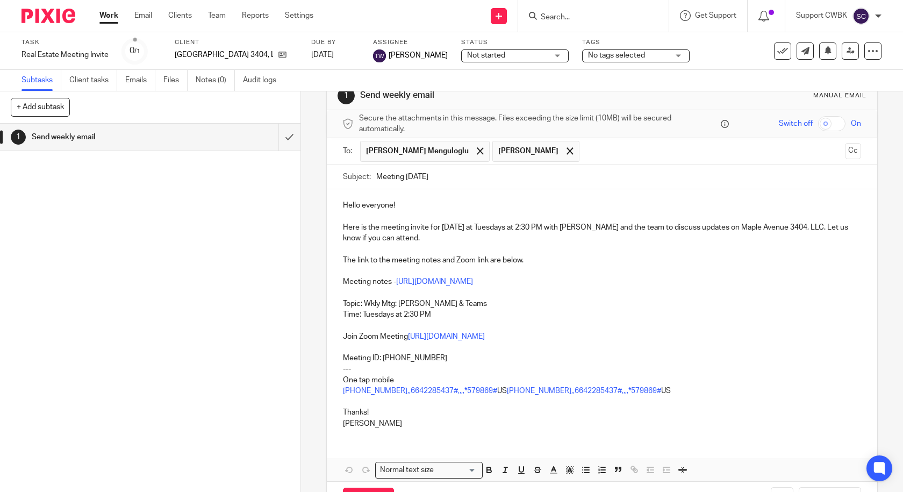
scroll to position [68, 0]
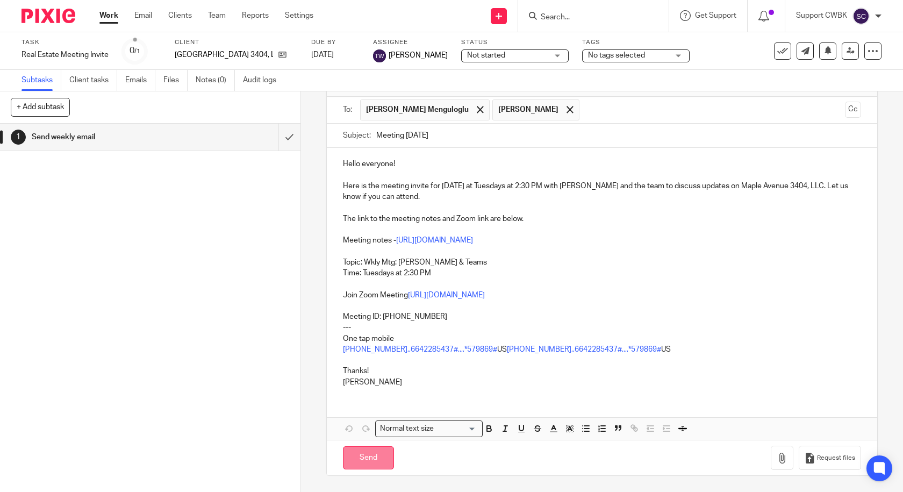
click at [367, 460] on input "Send" at bounding box center [368, 457] width 51 height 23
type input "Sent"
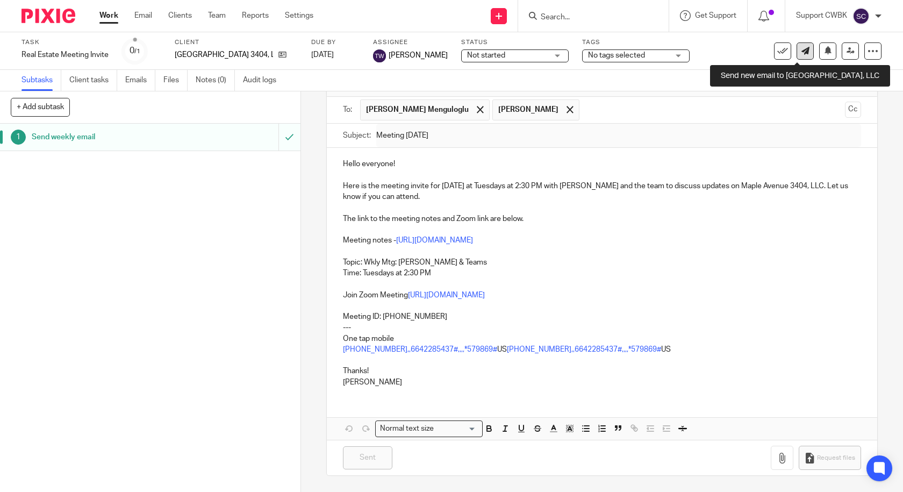
click at [802, 49] on icon at bounding box center [806, 51] width 8 height 8
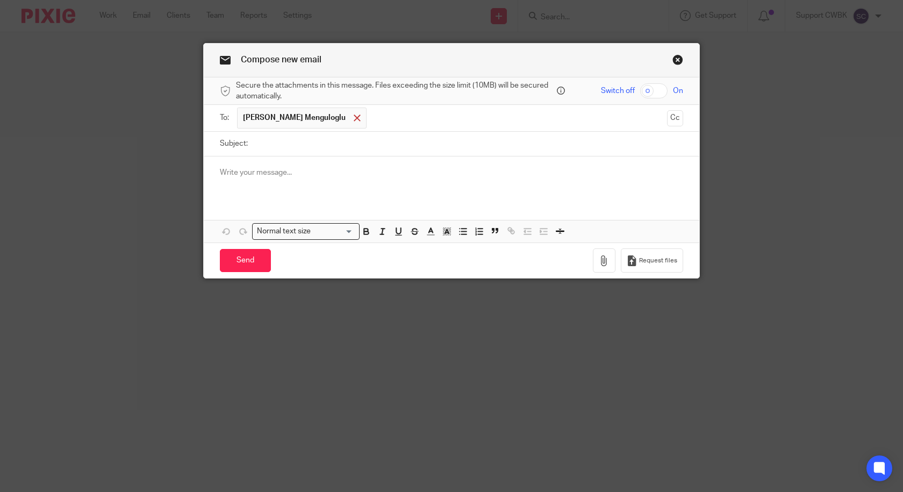
click at [354, 119] on span at bounding box center [357, 118] width 7 height 7
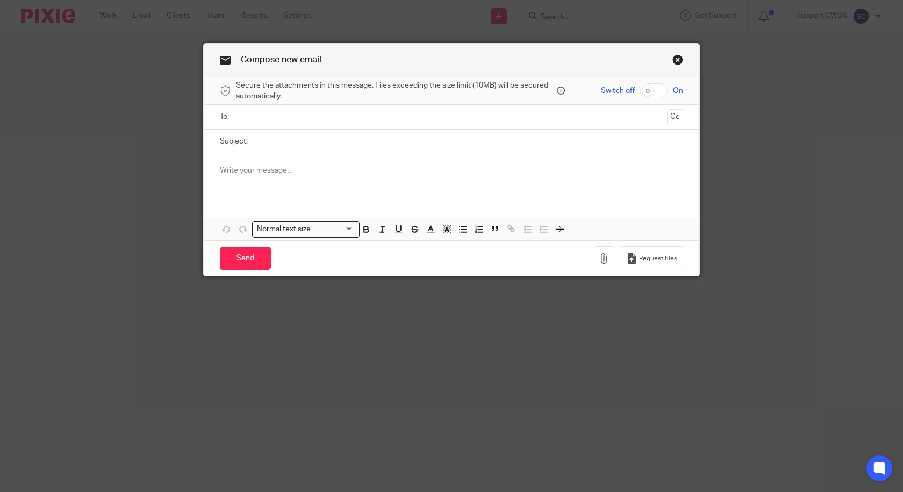
click at [321, 120] on input "text" at bounding box center [451, 117] width 423 height 12
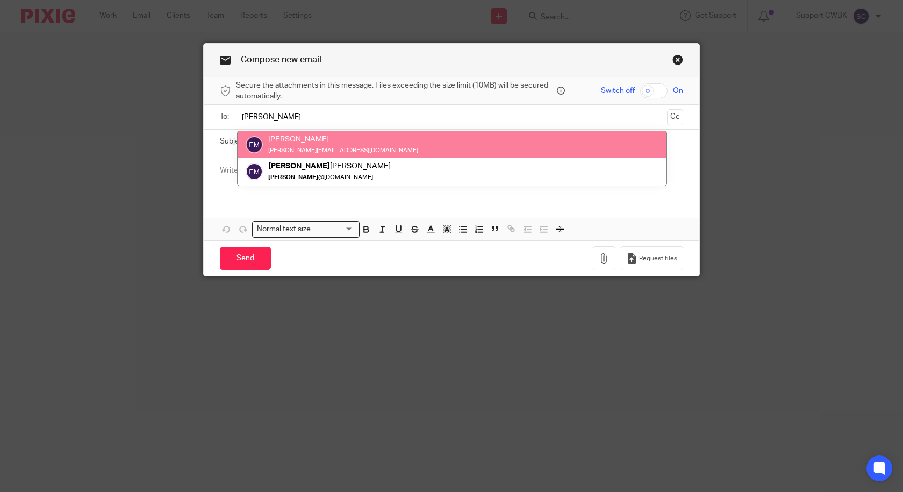
type input "ella"
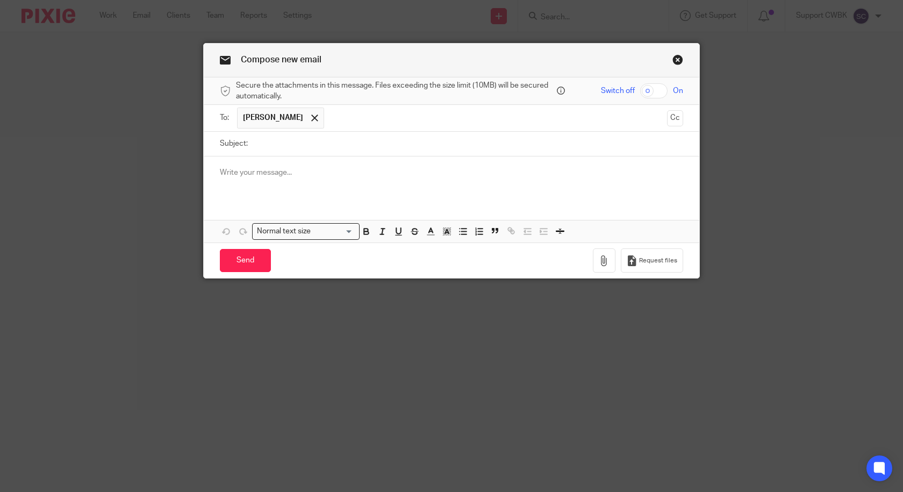
click at [296, 142] on input "Subject:" at bounding box center [468, 144] width 430 height 24
type input "Tim Sing invoices"
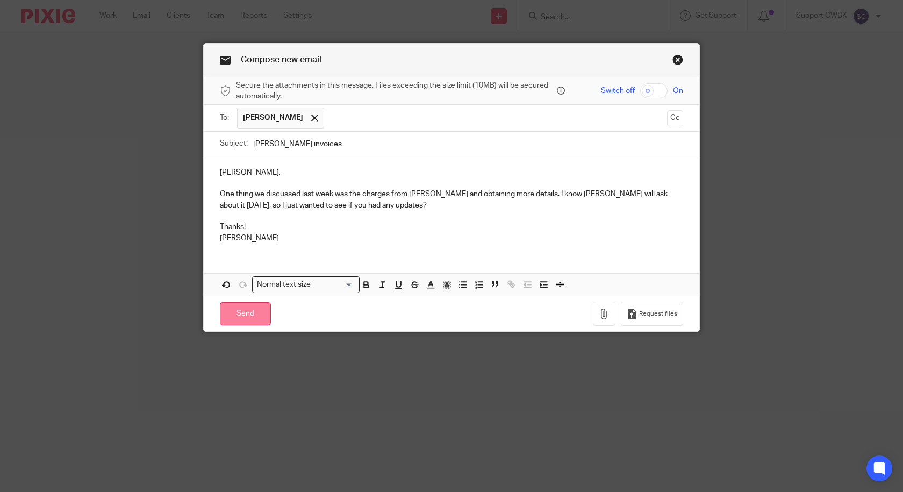
click at [244, 311] on input "Send" at bounding box center [245, 313] width 51 height 23
